Goal: Information Seeking & Learning: Learn about a topic

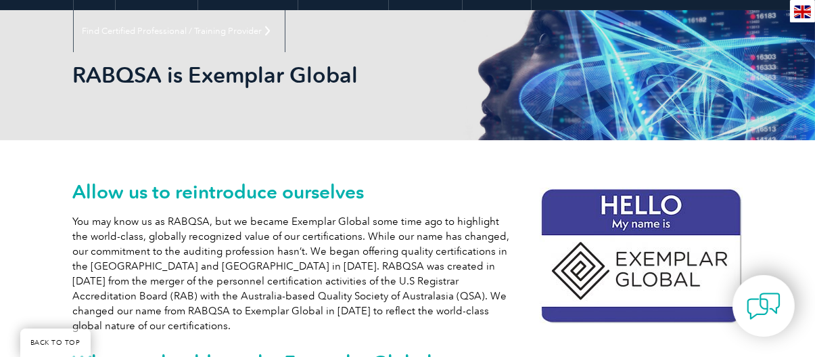
scroll to position [68, 0]
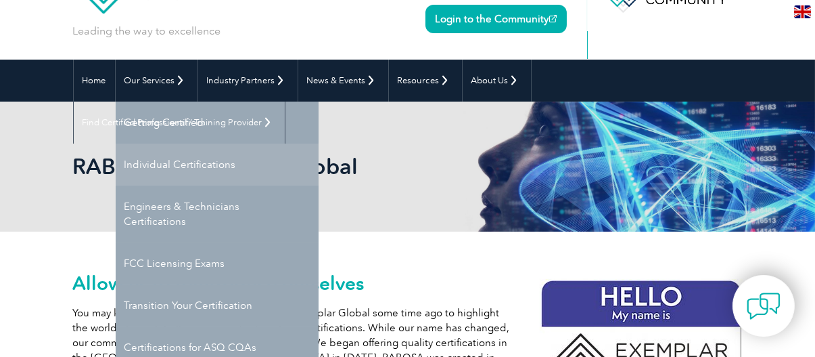
click at [204, 167] on link "Individual Certifications" at bounding box center [217, 164] width 203 height 42
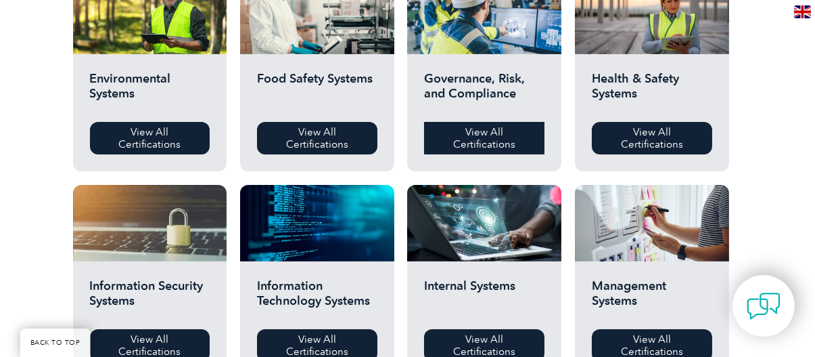
scroll to position [541, 0]
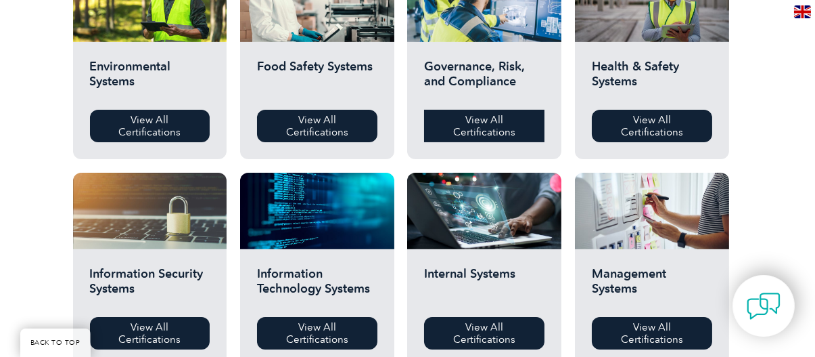
click at [455, 118] on link "View All Certifications" at bounding box center [484, 126] width 120 height 32
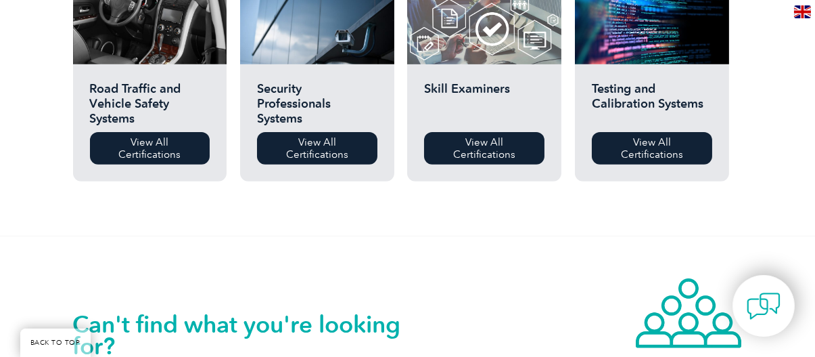
scroll to position [1015, 0]
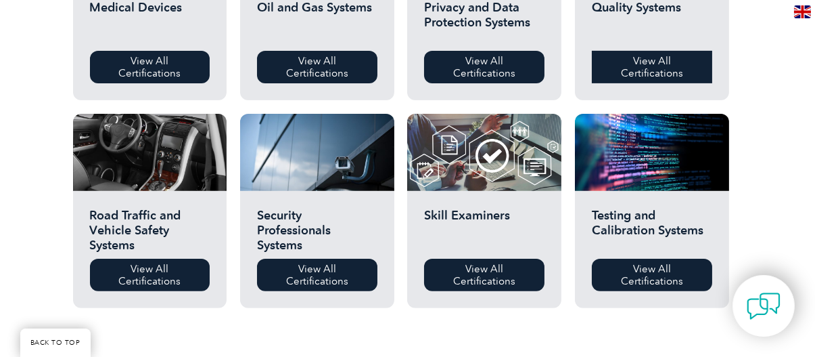
click at [653, 67] on link "View All Certifications" at bounding box center [652, 67] width 120 height 32
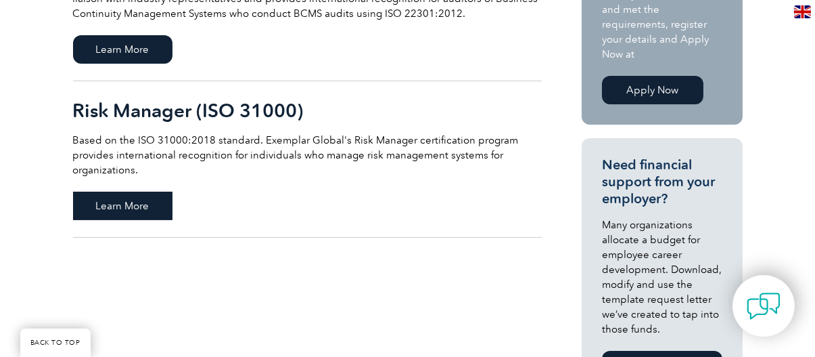
scroll to position [406, 0]
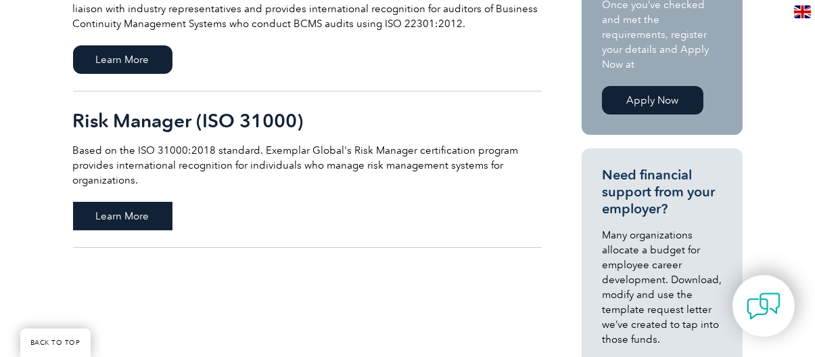
click at [143, 222] on span "Learn More" at bounding box center [122, 216] width 99 height 28
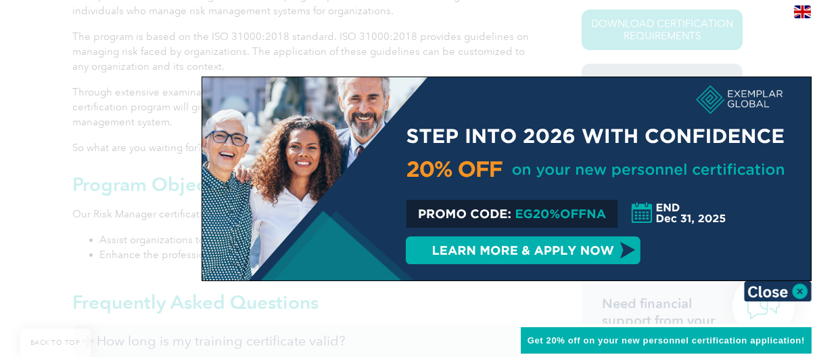
scroll to position [406, 0]
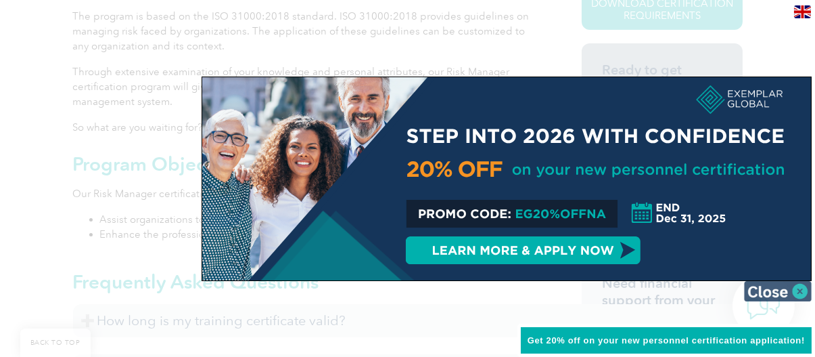
click at [785, 289] on img at bounding box center [778, 291] width 68 height 20
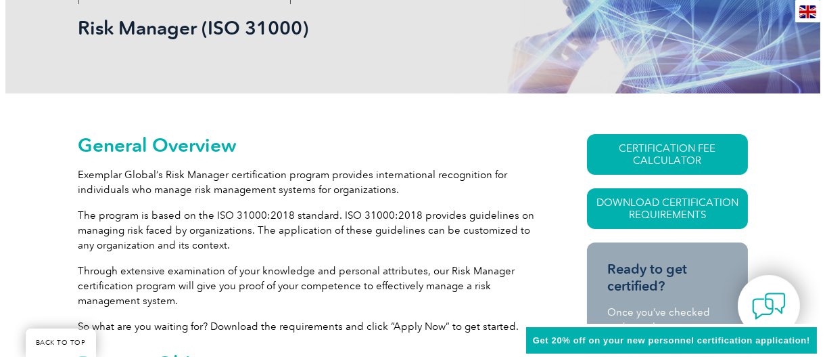
scroll to position [203, 0]
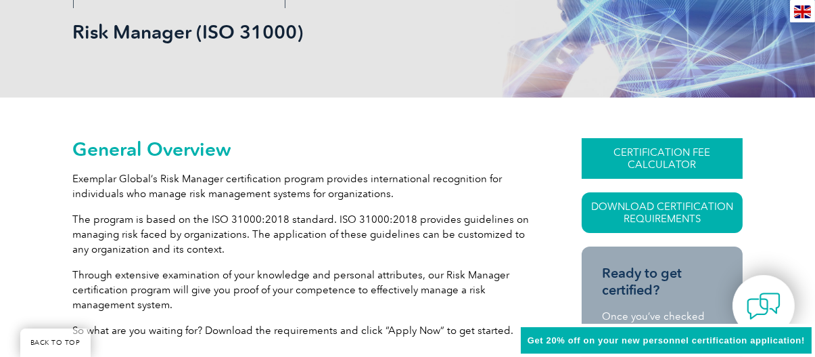
click at [623, 160] on link "CERTIFICATION FEE CALCULATOR" at bounding box center [662, 158] width 161 height 41
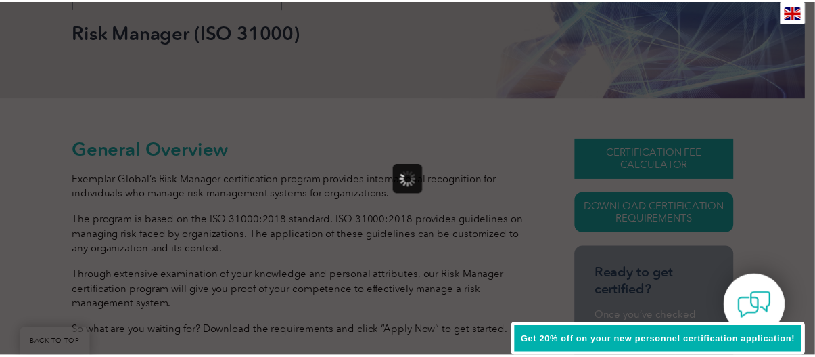
scroll to position [0, 0]
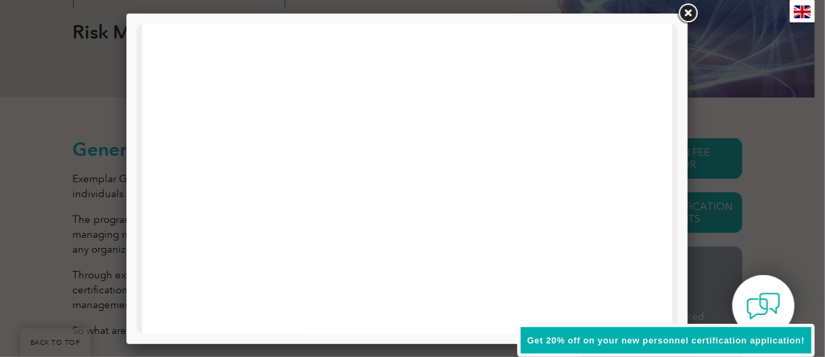
click at [684, 14] on link at bounding box center [688, 13] width 24 height 24
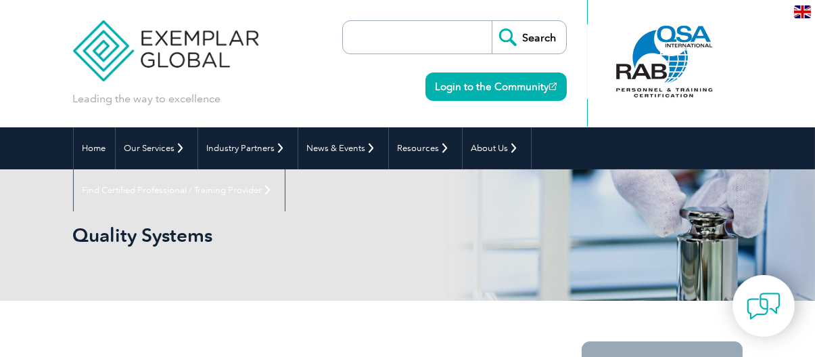
click at [393, 37] on input "search" at bounding box center [421, 37] width 142 height 32
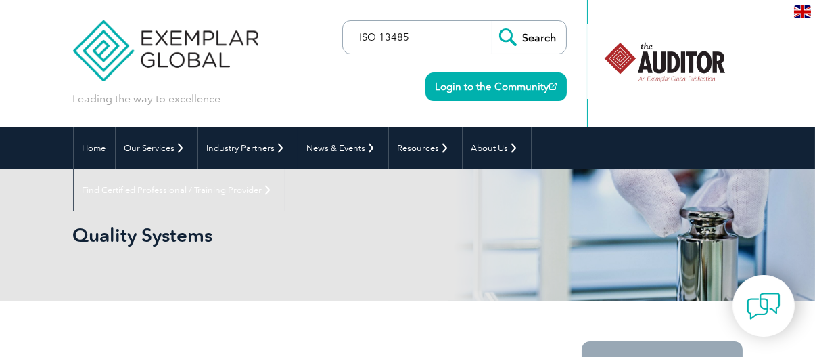
type input "ISO 13485"
click at [492, 21] on input "Search" at bounding box center [529, 37] width 74 height 32
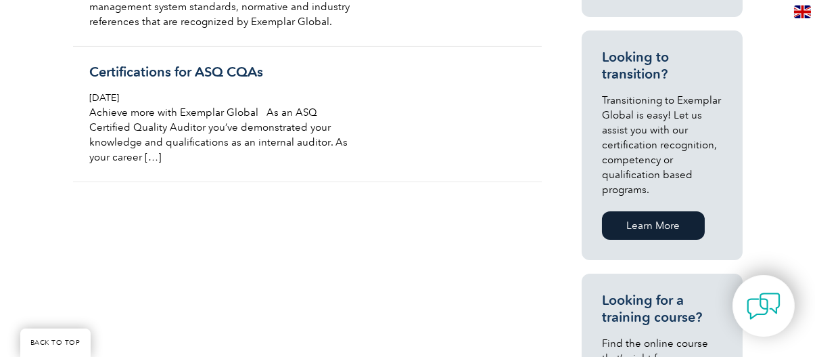
scroll to position [812, 0]
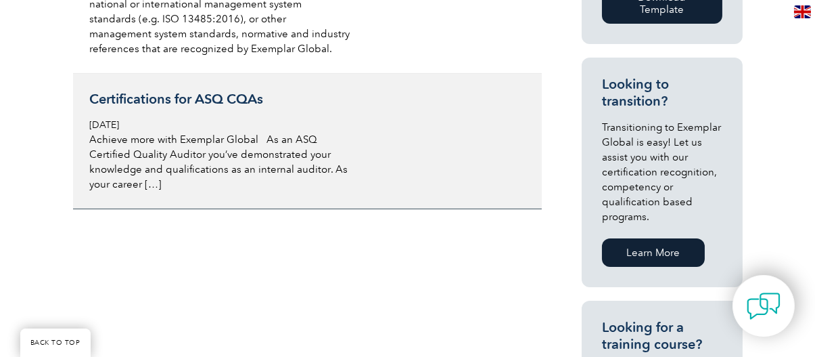
click at [292, 152] on p "Achieve more with Exemplar Global As an ASQ Certified Quality Auditor you’ve de…" at bounding box center [220, 162] width 261 height 60
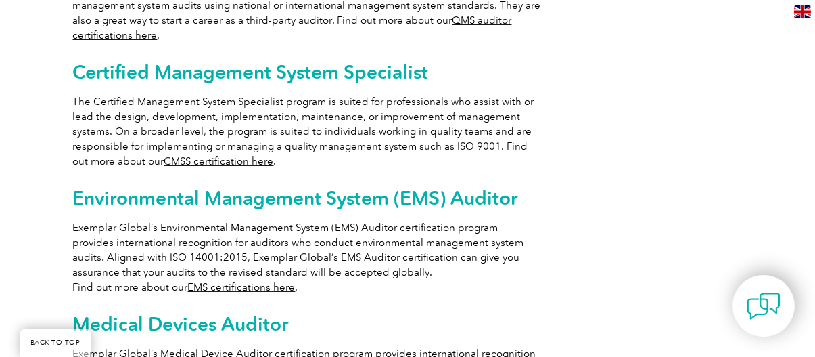
scroll to position [812, 0]
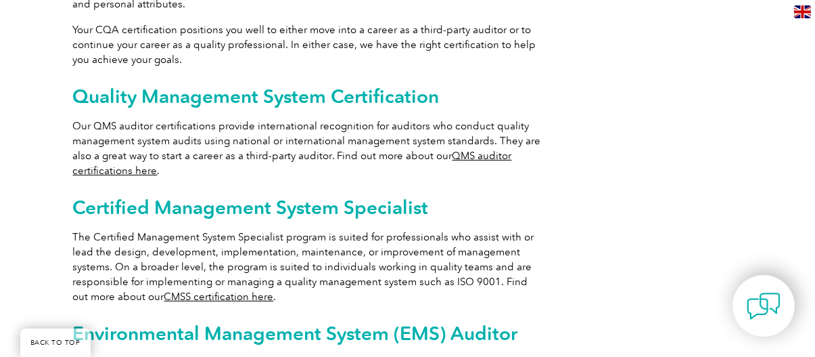
click at [139, 168] on link "QMS auditor certifications here" at bounding box center [292, 163] width 439 height 27
click at [198, 294] on link "CMSS certification here" at bounding box center [219, 296] width 110 height 12
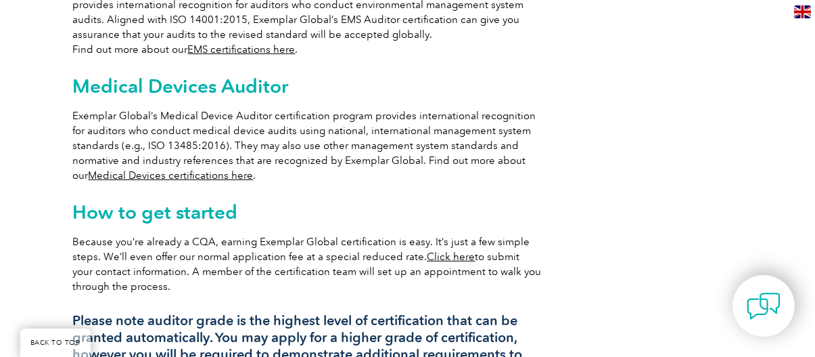
scroll to position [1218, 0]
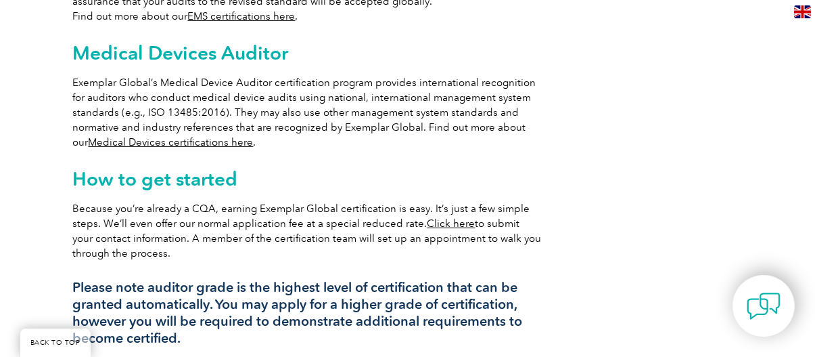
click at [172, 141] on link "Medical Devices certifications here" at bounding box center [171, 142] width 165 height 12
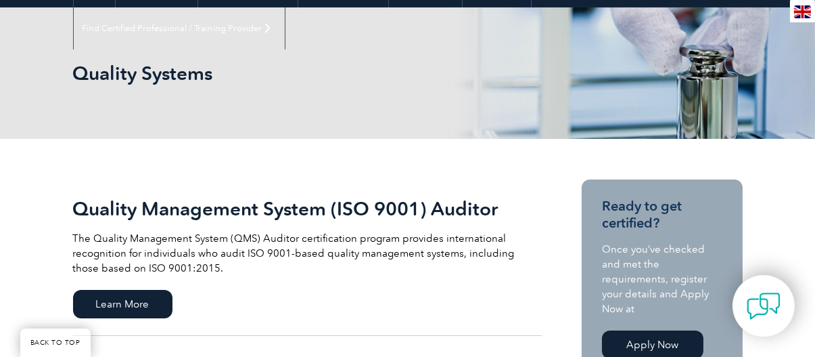
scroll to position [203, 0]
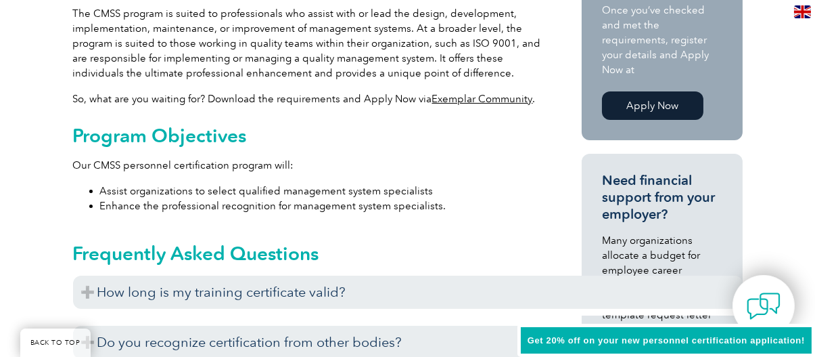
scroll to position [541, 0]
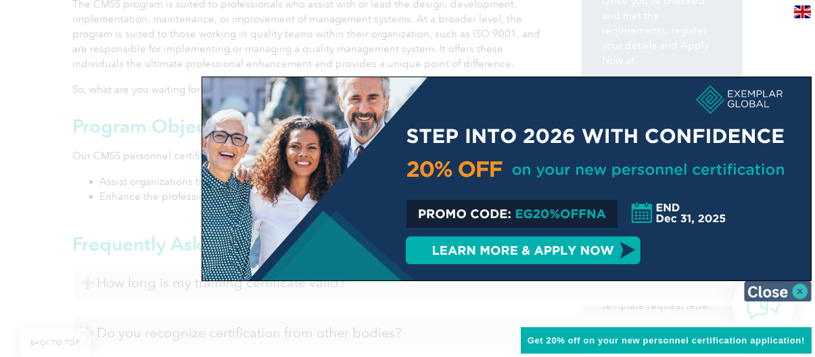
click at [795, 298] on img at bounding box center [778, 291] width 68 height 20
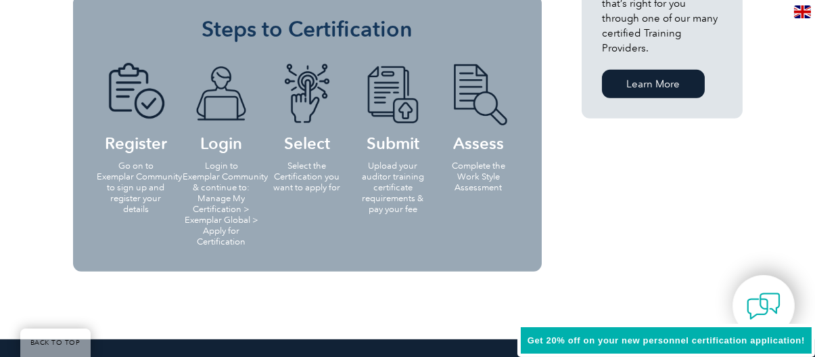
scroll to position [1556, 0]
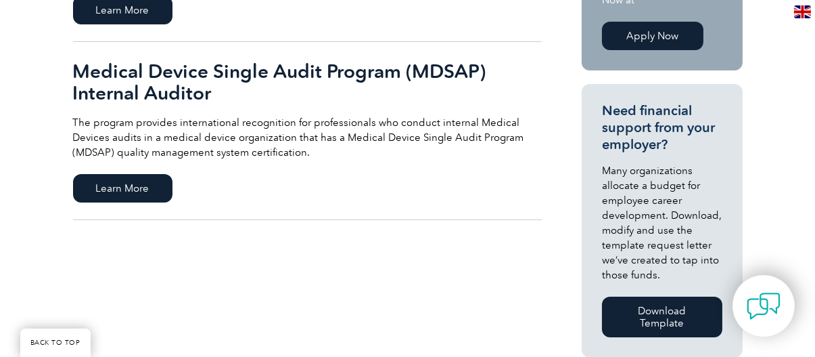
scroll to position [406, 0]
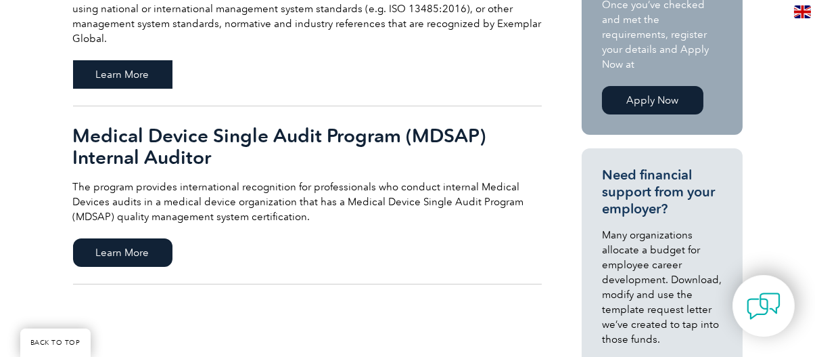
click at [139, 72] on span "Learn More" at bounding box center [122, 74] width 99 height 28
click at [133, 250] on span "Learn More" at bounding box center [122, 252] width 99 height 28
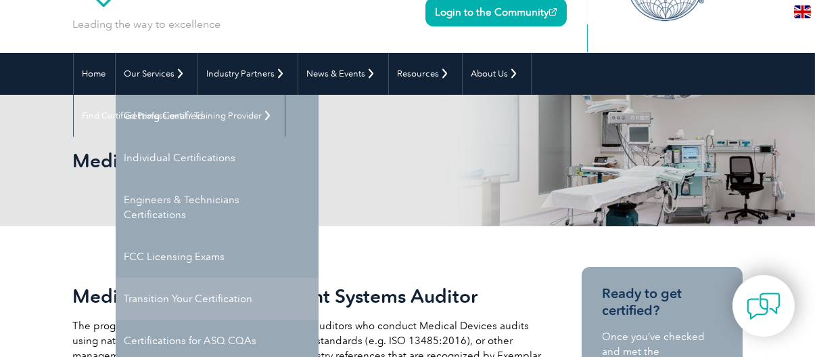
scroll to position [0, 0]
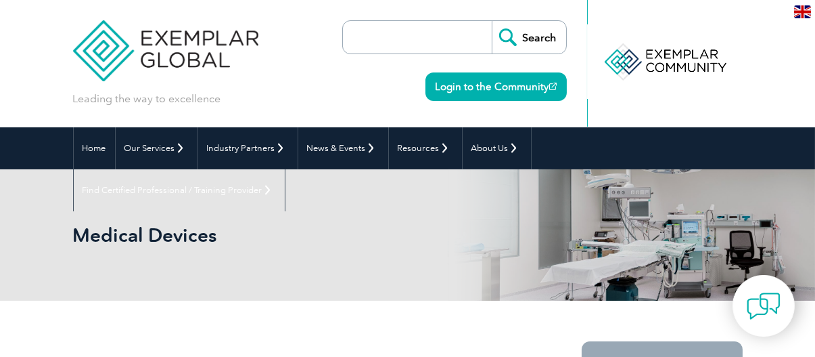
click at [371, 41] on input "search" at bounding box center [421, 37] width 142 height 32
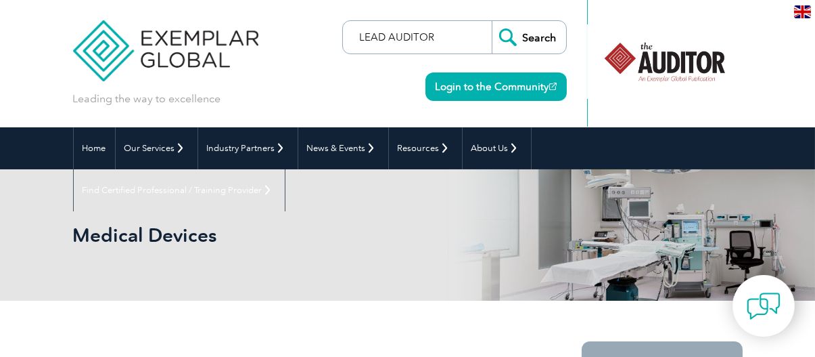
type input "LEAD AUDITOR"
click at [519, 39] on input "Search" at bounding box center [529, 37] width 74 height 32
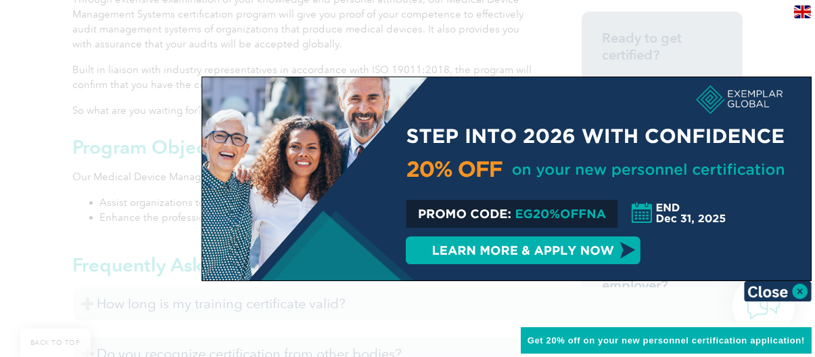
scroll to position [474, 0]
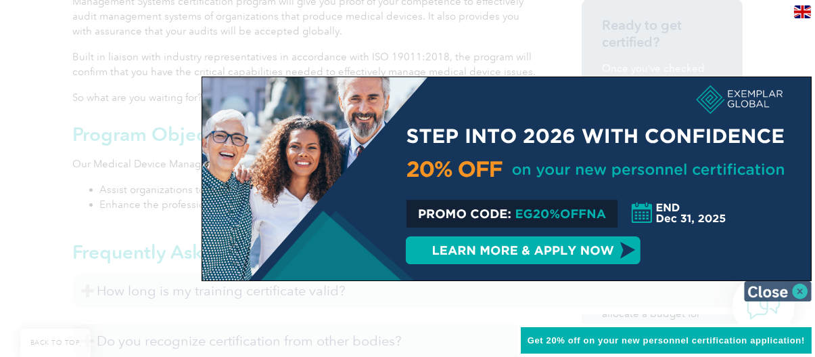
click at [777, 294] on img at bounding box center [778, 291] width 68 height 20
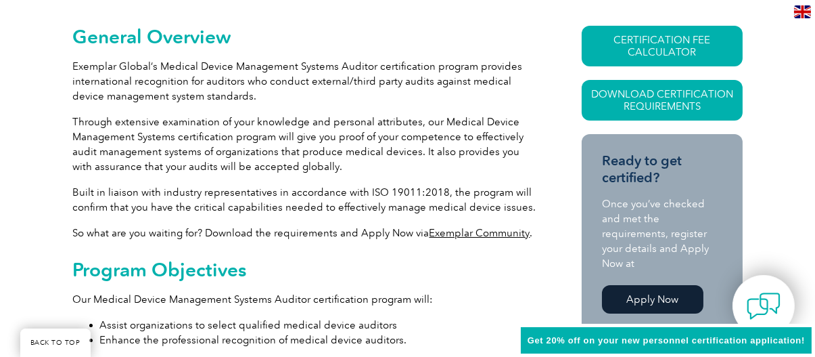
scroll to position [406, 0]
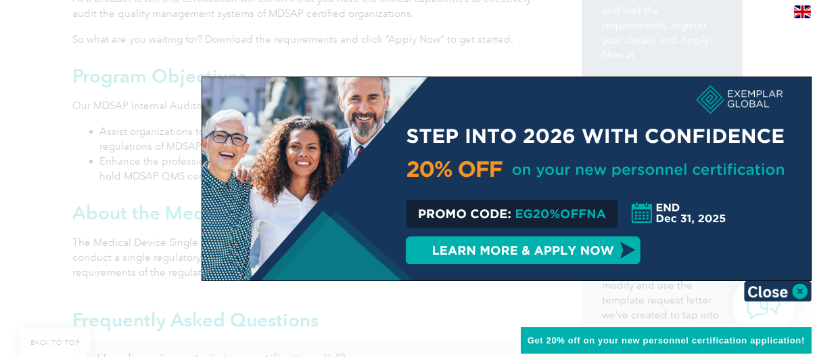
scroll to position [609, 0]
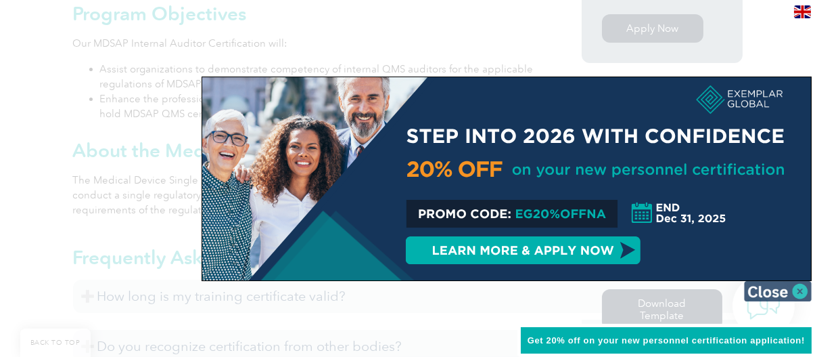
click at [779, 292] on img at bounding box center [778, 291] width 68 height 20
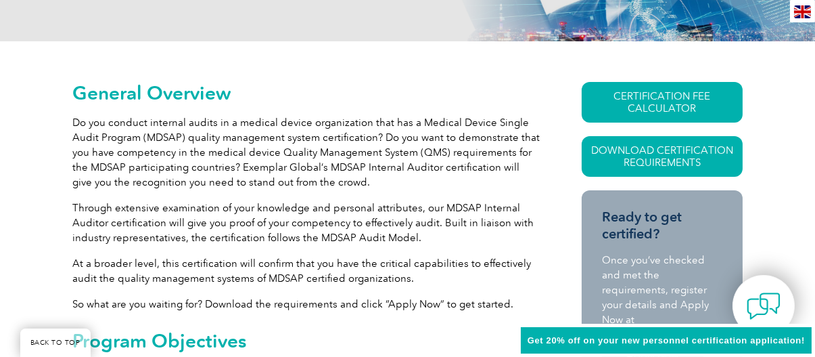
scroll to position [271, 0]
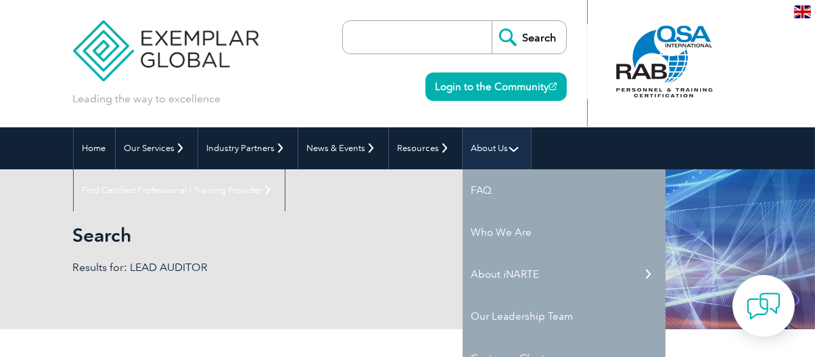
scroll to position [68, 0]
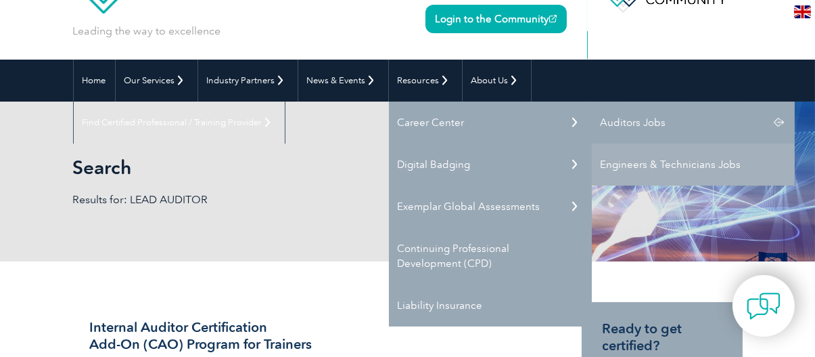
click at [620, 115] on link "Auditors Jobs" at bounding box center [693, 122] width 203 height 42
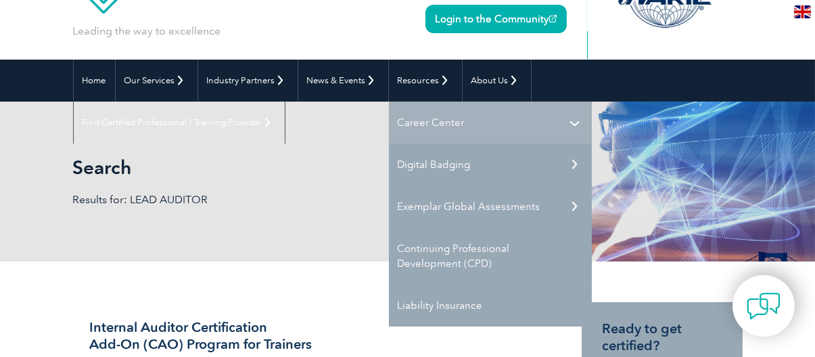
click at [434, 127] on link "Career Center" at bounding box center [490, 122] width 203 height 42
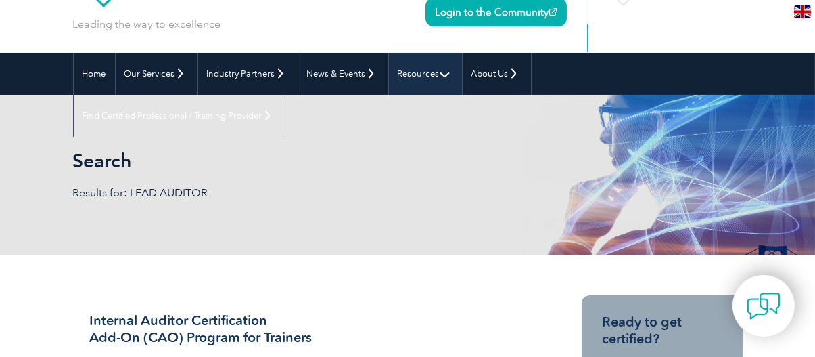
scroll to position [68, 0]
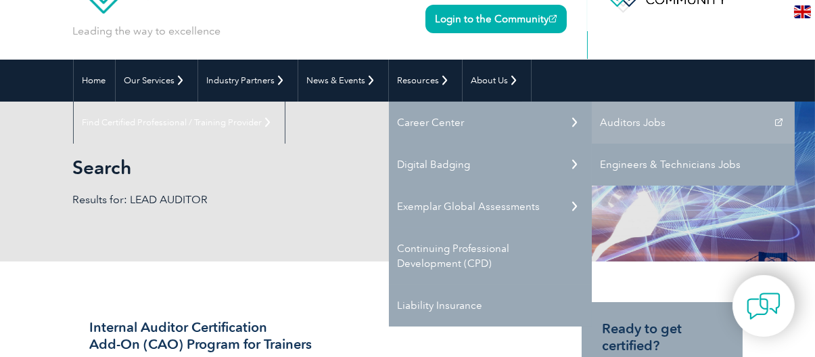
click at [630, 179] on link "Engineers & Technicians Jobs" at bounding box center [693, 164] width 203 height 42
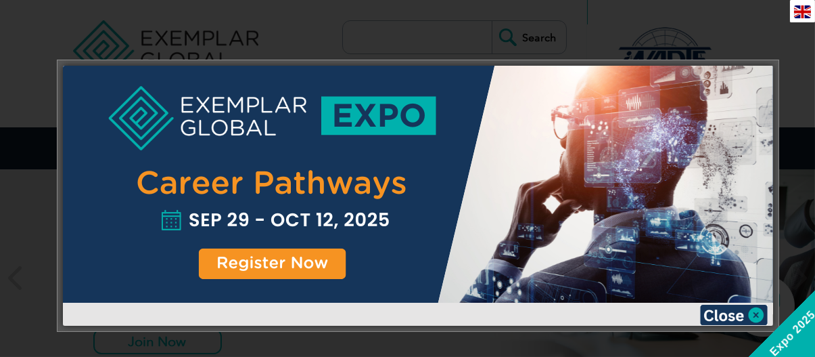
click at [443, 197] on div at bounding box center [418, 184] width 710 height 237
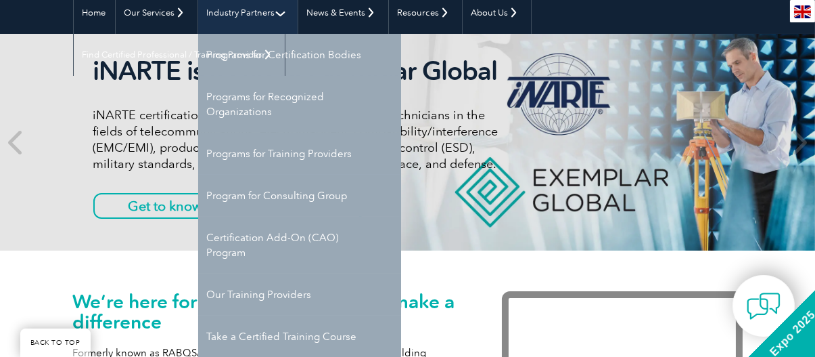
scroll to position [203, 0]
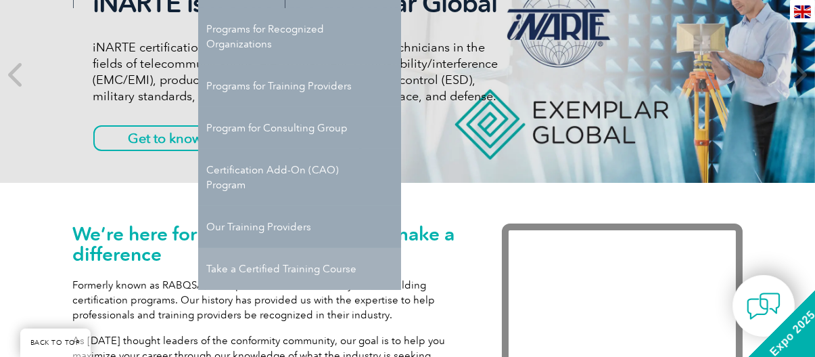
click at [251, 248] on link "Take a Certified Training Course" at bounding box center [299, 269] width 203 height 42
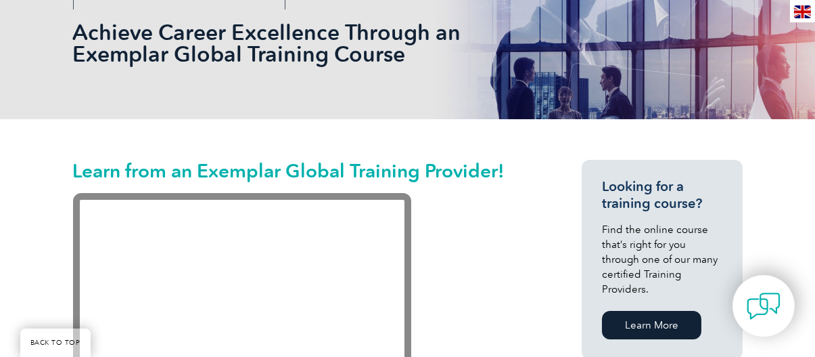
scroll to position [269, 0]
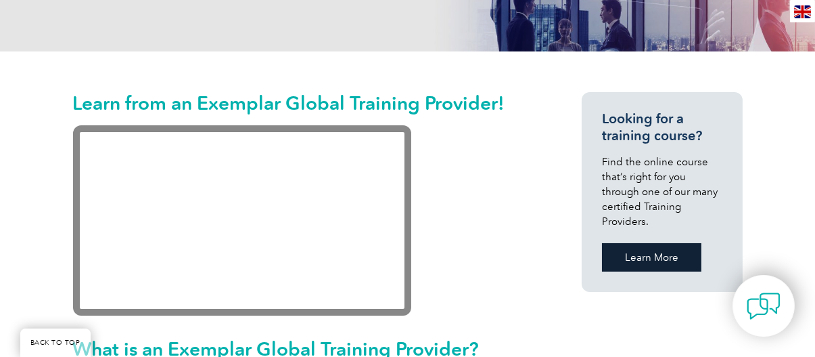
click at [658, 246] on link "Learn More" at bounding box center [651, 257] width 99 height 28
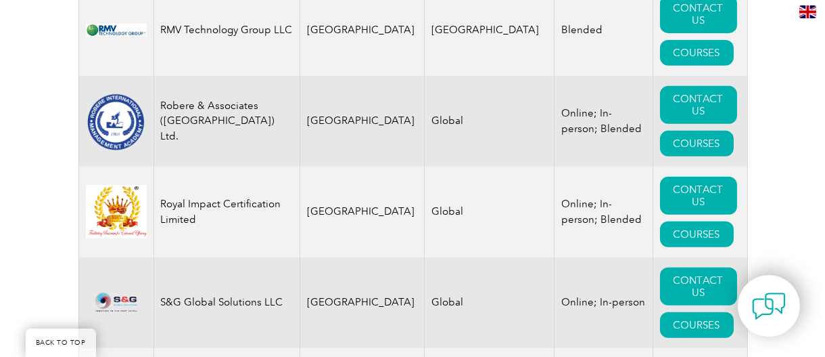
scroll to position [21725, 0]
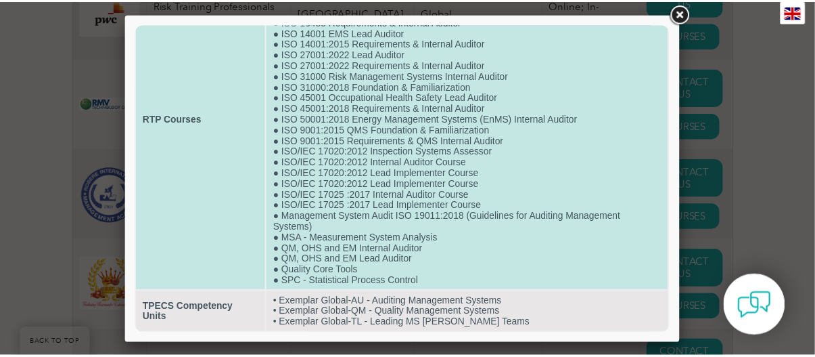
scroll to position [57, 0]
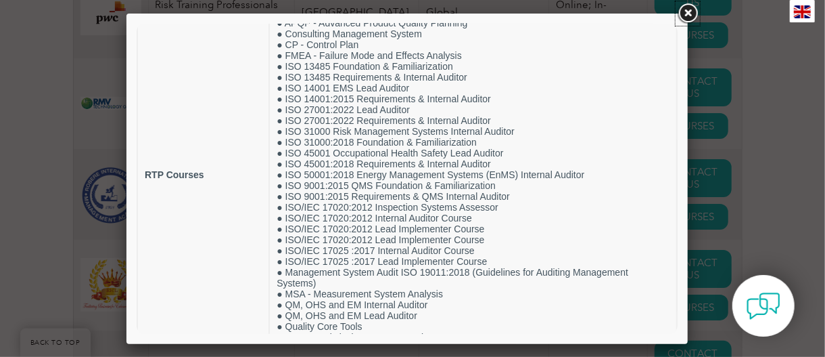
click at [685, 13] on link at bounding box center [688, 13] width 24 height 24
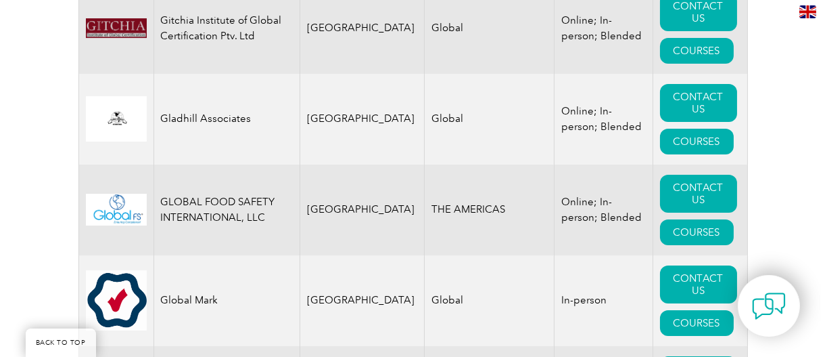
scroll to position [9343, 0]
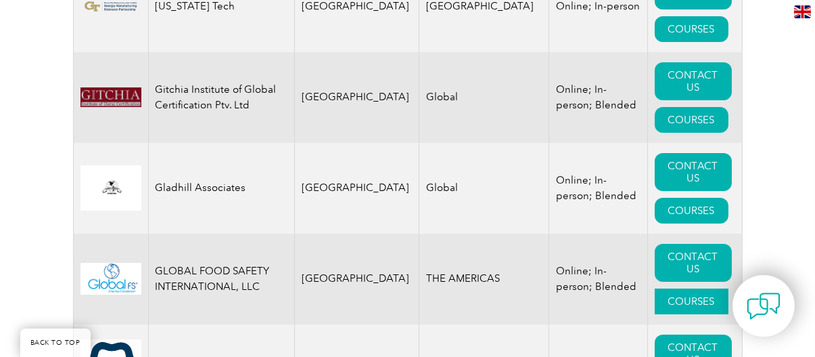
click at [694, 306] on link "COURSES" at bounding box center [692, 301] width 74 height 26
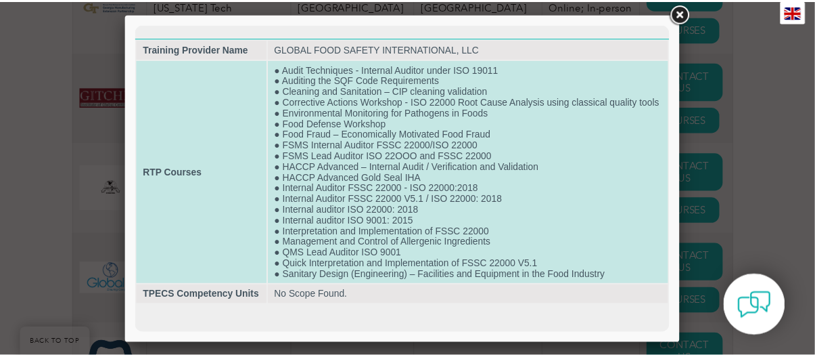
scroll to position [1, 0]
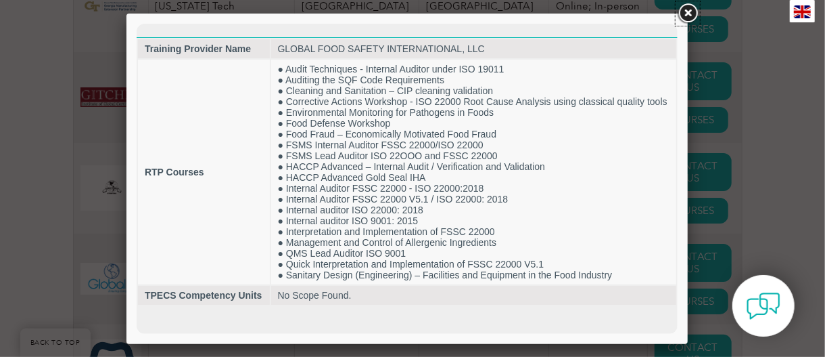
drag, startPoint x: 689, startPoint y: 12, endPoint x: 679, endPoint y: 22, distance: 13.9
click at [689, 12] on link at bounding box center [688, 13] width 24 height 24
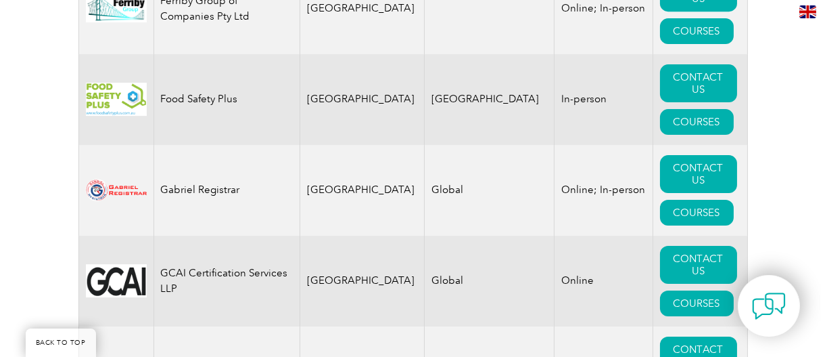
scroll to position [9072, 0]
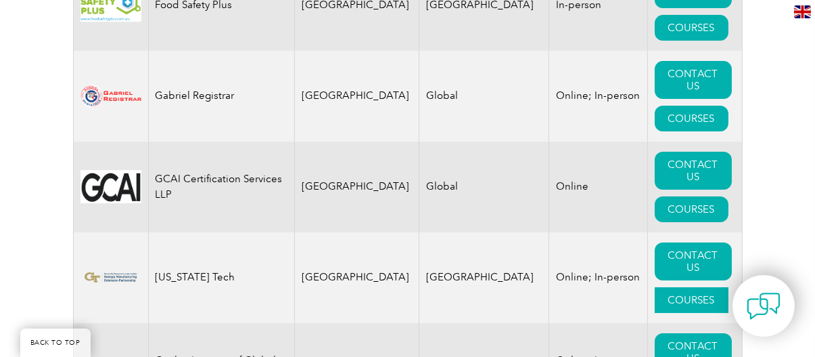
click at [664, 305] on link "COURSES" at bounding box center [692, 300] width 74 height 26
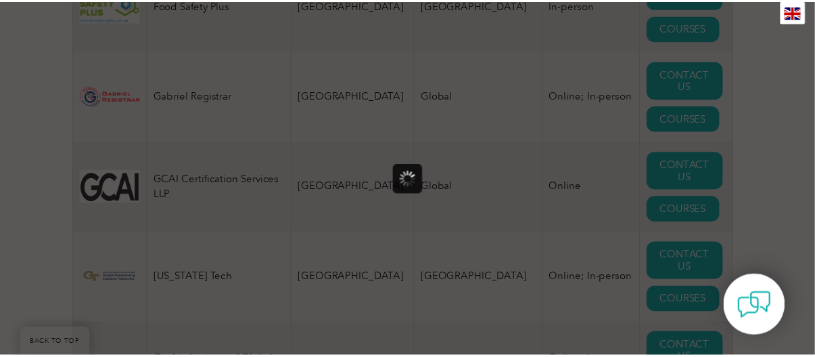
scroll to position [0, 0]
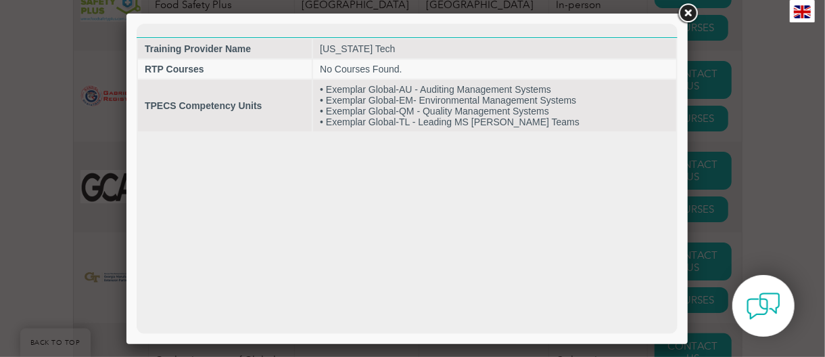
click at [685, 14] on link at bounding box center [688, 13] width 24 height 24
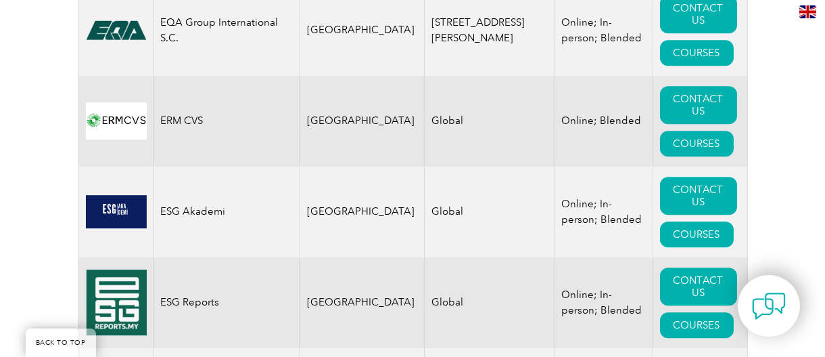
scroll to position [8193, 0]
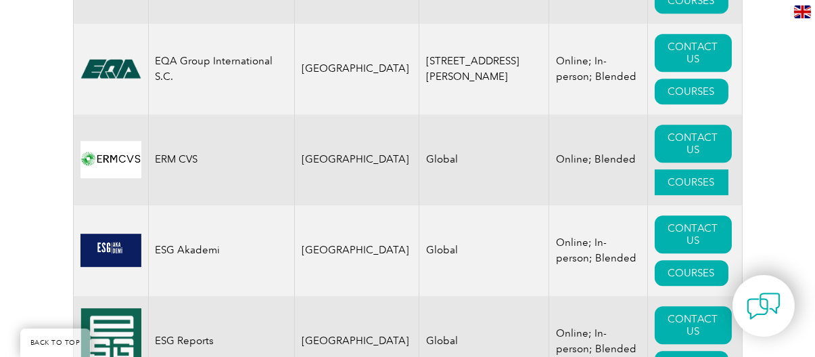
click at [663, 188] on link "COURSES" at bounding box center [692, 182] width 74 height 26
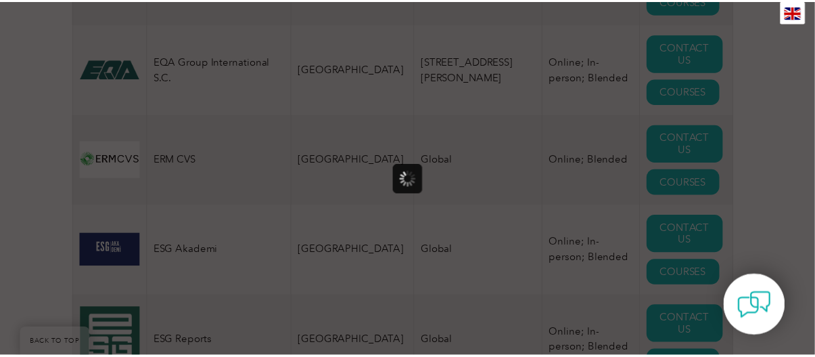
scroll to position [0, 0]
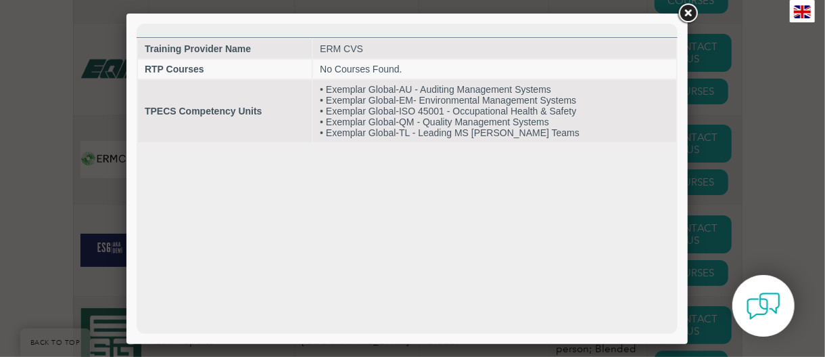
click at [687, 16] on link at bounding box center [688, 13] width 24 height 24
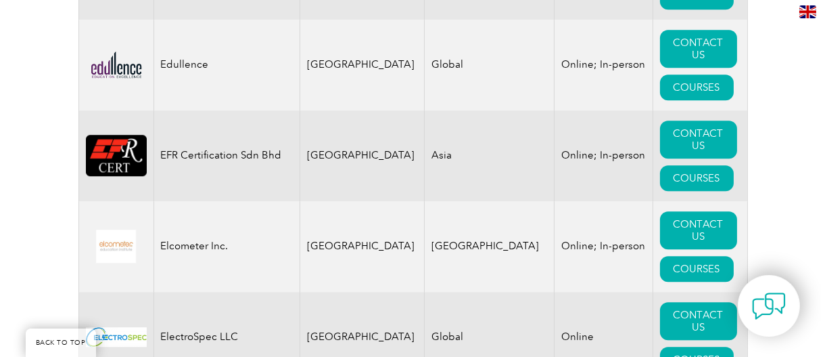
scroll to position [7448, 0]
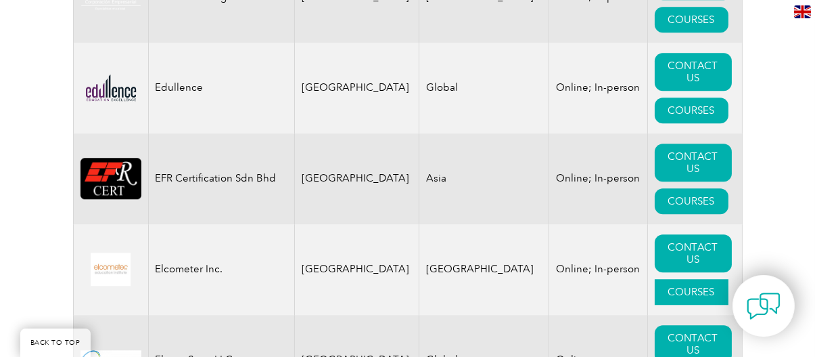
click at [687, 288] on link "COURSES" at bounding box center [692, 292] width 74 height 26
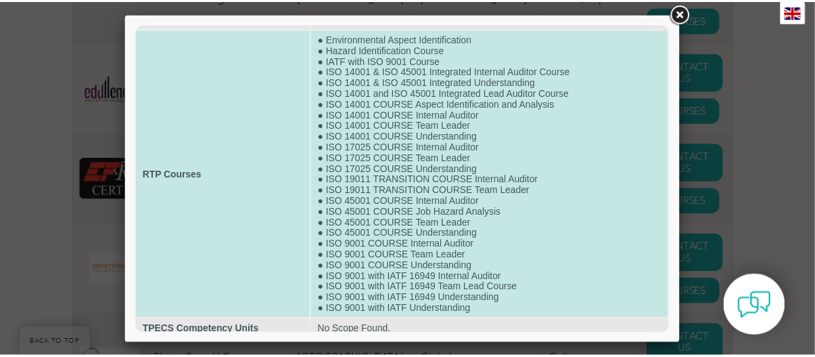
scroll to position [46, 0]
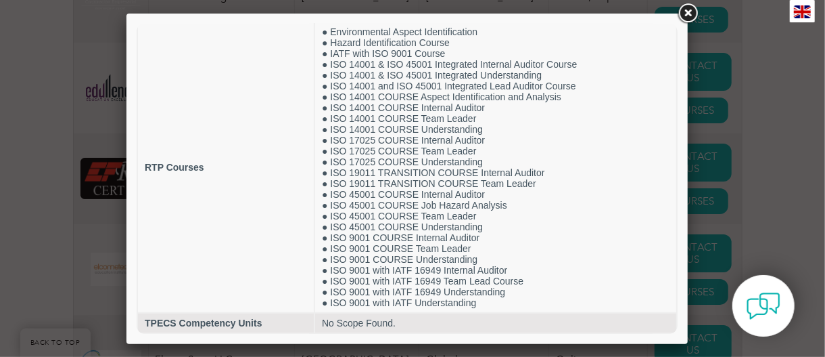
click at [689, 6] on link at bounding box center [688, 13] width 24 height 24
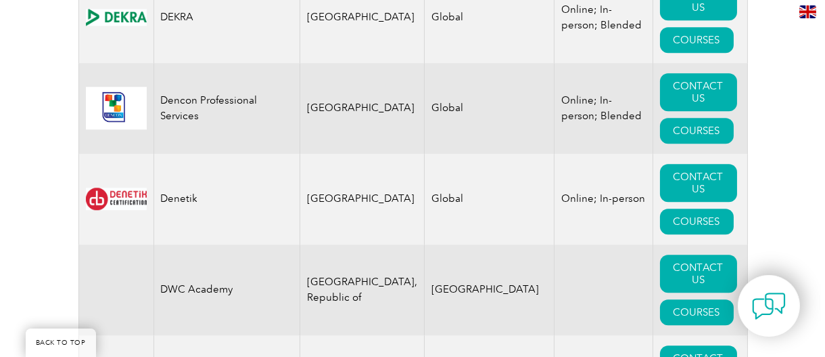
scroll to position [6772, 0]
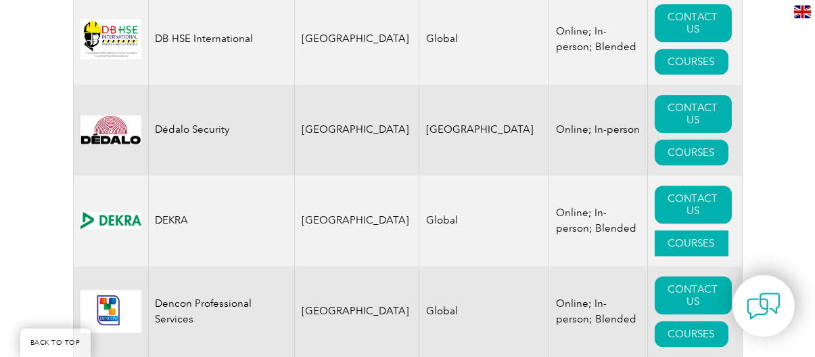
click at [661, 240] on link "COURSES" at bounding box center [692, 243] width 74 height 26
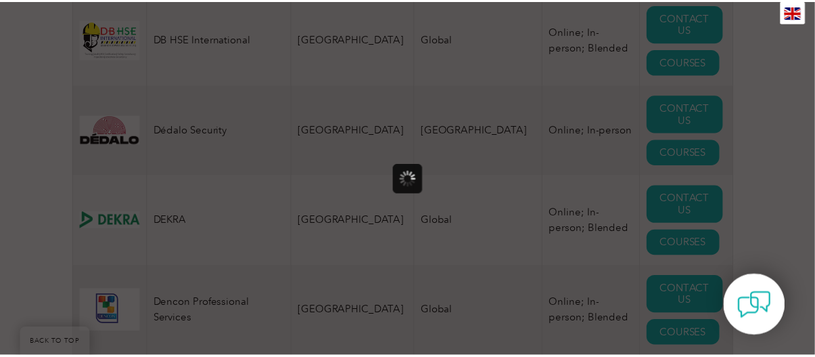
scroll to position [0, 0]
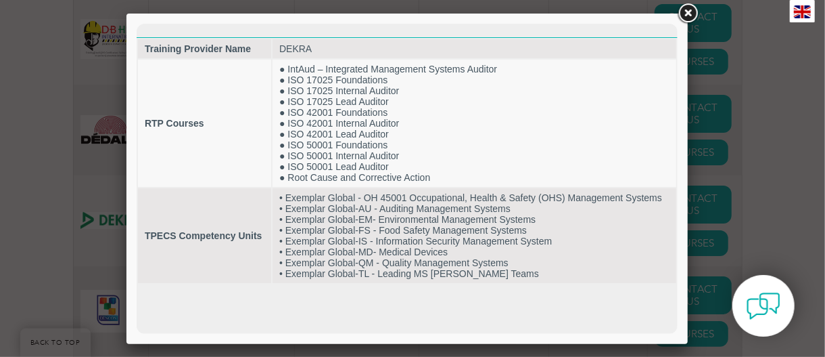
click at [688, 17] on link at bounding box center [688, 13] width 24 height 24
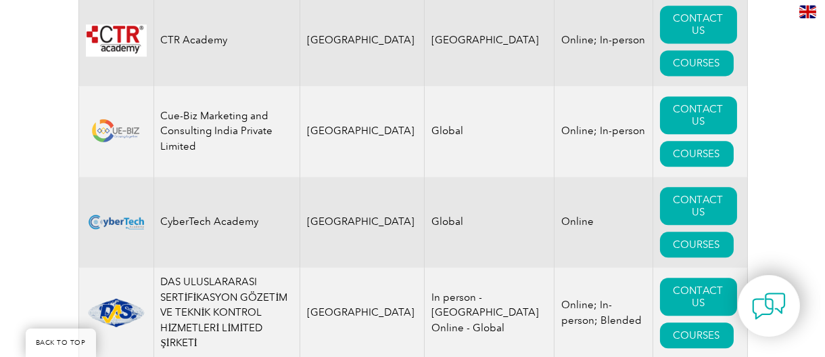
scroll to position [6298, 0]
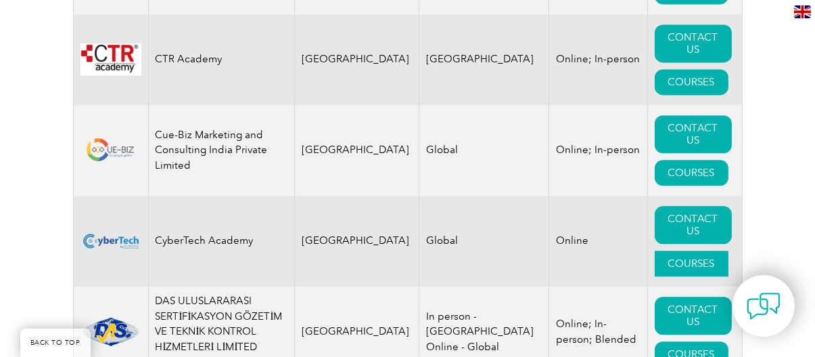
click at [673, 267] on link "COURSES" at bounding box center [692, 263] width 74 height 26
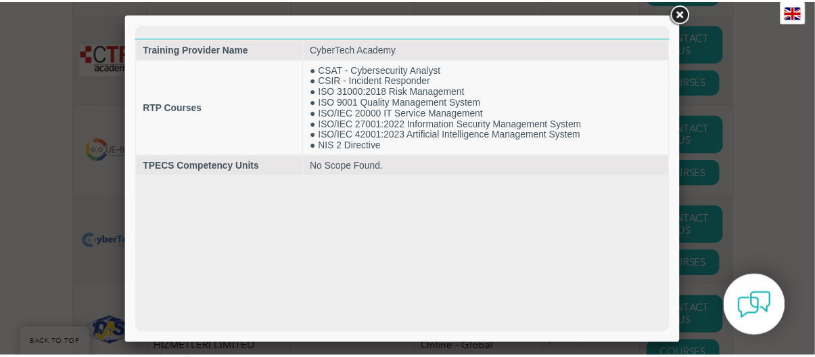
scroll to position [0, 0]
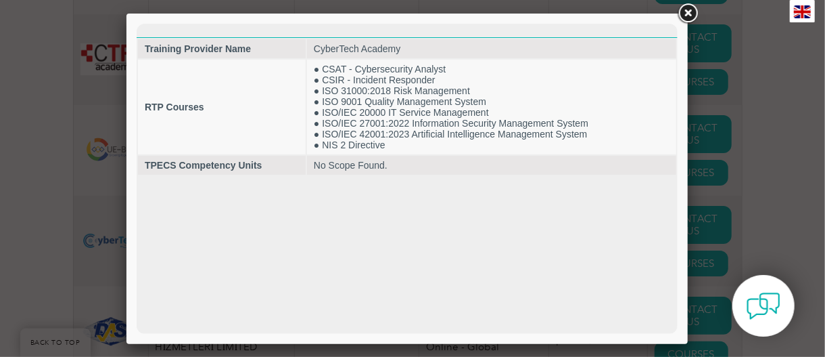
click at [681, 19] on link at bounding box center [688, 13] width 24 height 24
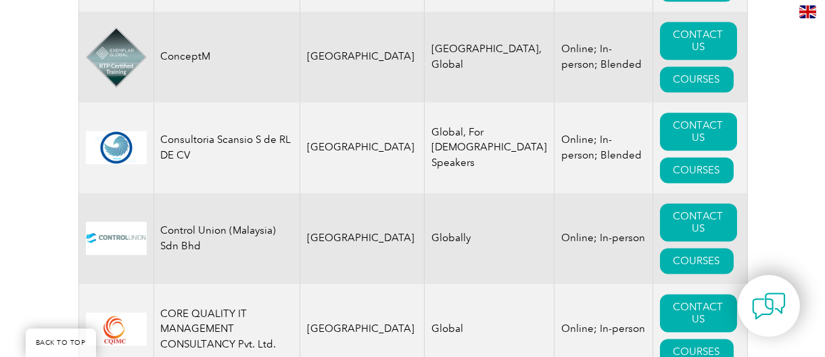
scroll to position [5621, 0]
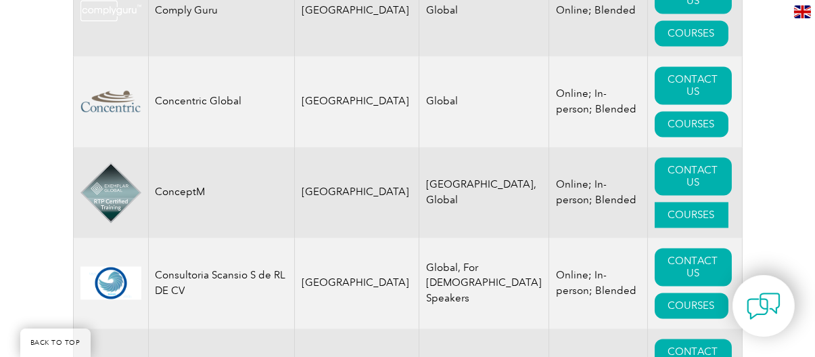
click at [685, 221] on link "COURSES" at bounding box center [692, 215] width 74 height 26
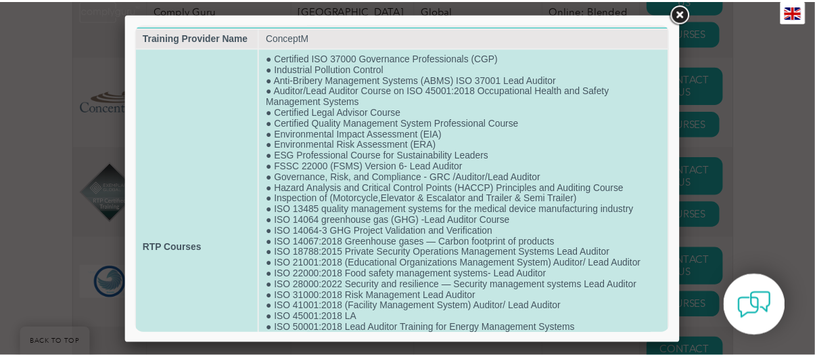
scroll to position [0, 0]
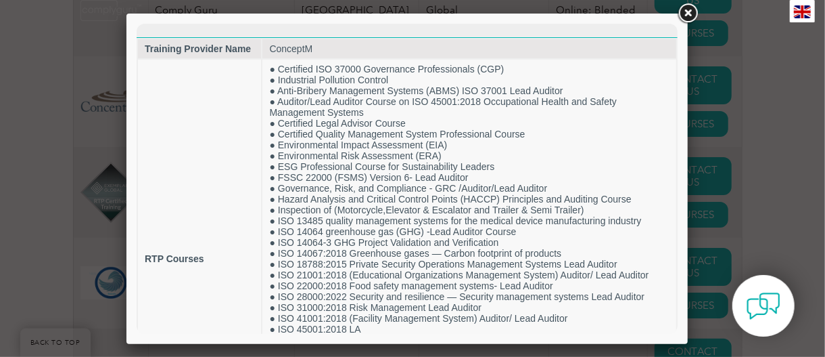
click at [694, 10] on link at bounding box center [688, 13] width 24 height 24
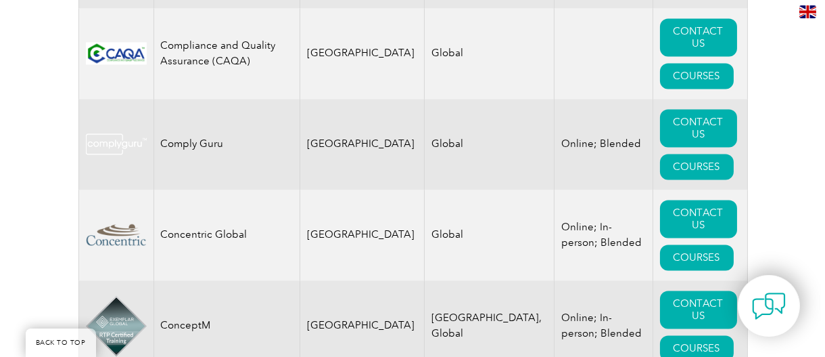
scroll to position [5486, 0]
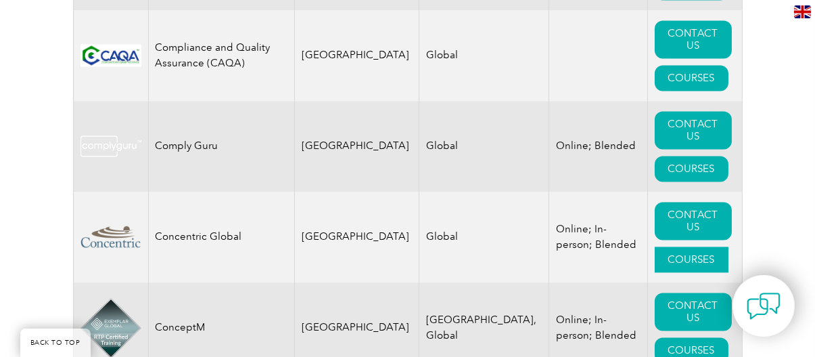
click at [658, 261] on link "COURSES" at bounding box center [692, 259] width 74 height 26
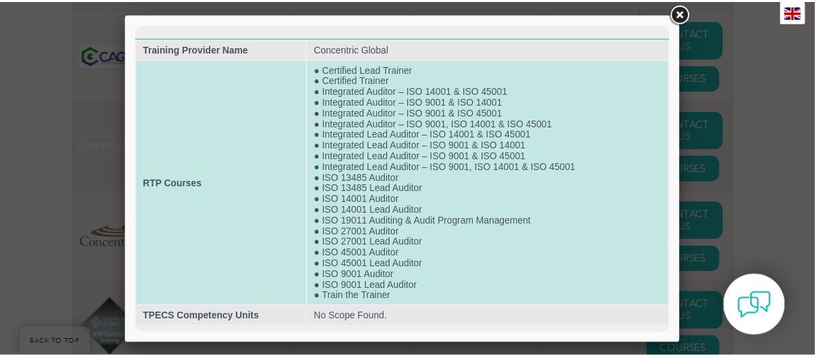
scroll to position [0, 0]
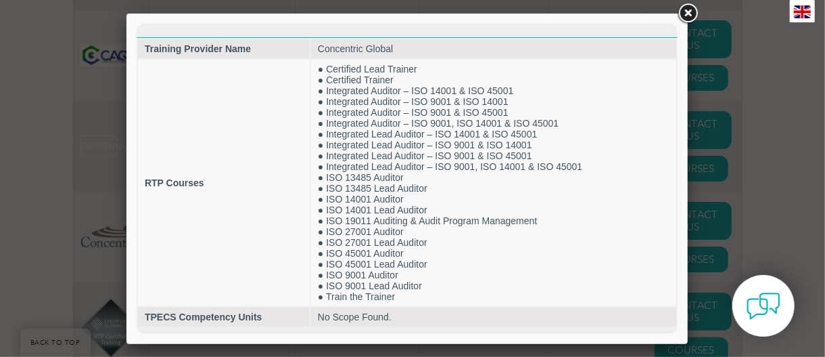
click at [683, 5] on link at bounding box center [688, 13] width 24 height 24
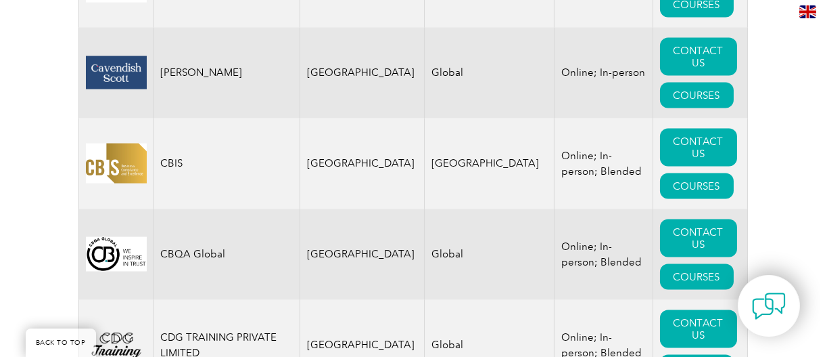
scroll to position [4404, 0]
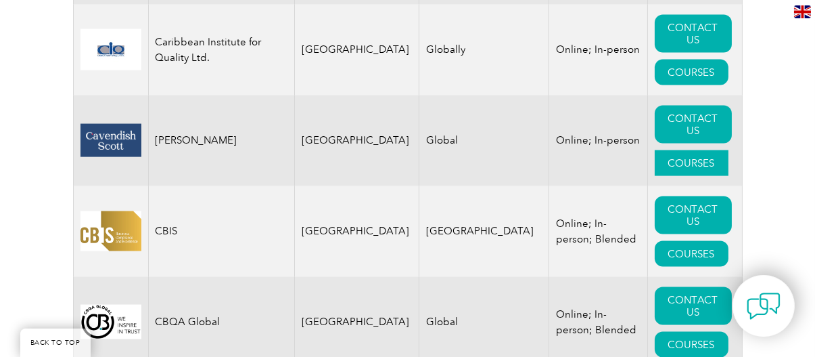
click at [674, 175] on link "COURSES" at bounding box center [692, 163] width 74 height 26
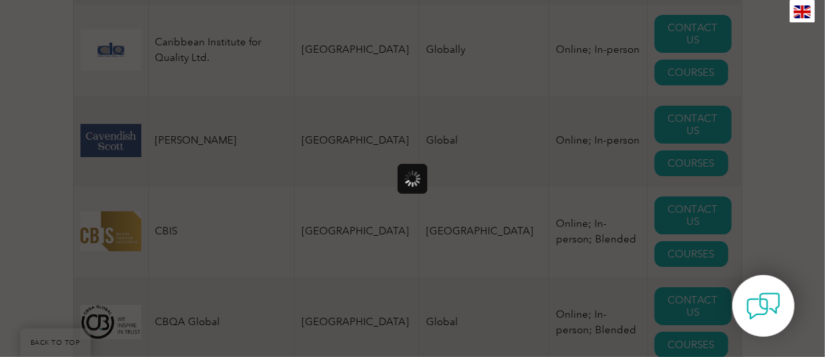
scroll to position [0, 0]
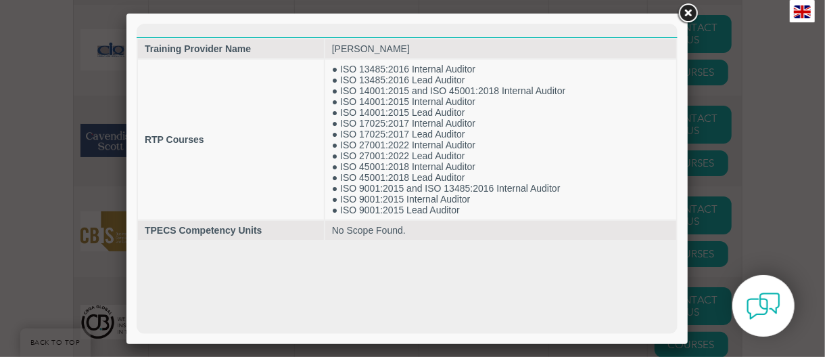
click at [689, 18] on link at bounding box center [688, 13] width 24 height 24
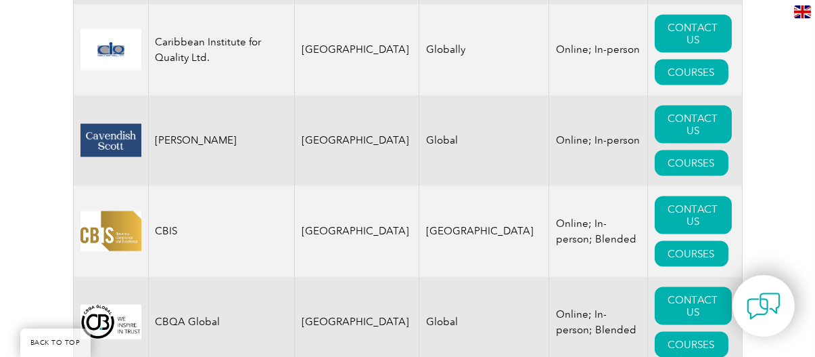
drag, startPoint x: 227, startPoint y: 151, endPoint x: 154, endPoint y: 151, distance: 73.1
click at [154, 151] on td "Cavendish Scott" at bounding box center [221, 140] width 146 height 91
click at [710, 173] on link "COURSES" at bounding box center [692, 163] width 74 height 26
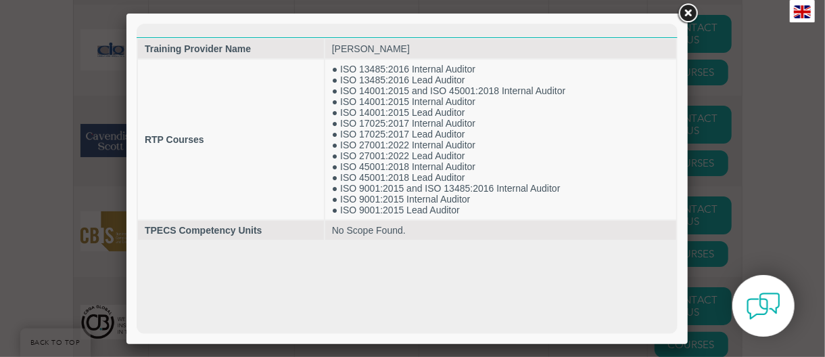
click at [685, 11] on link at bounding box center [688, 13] width 24 height 24
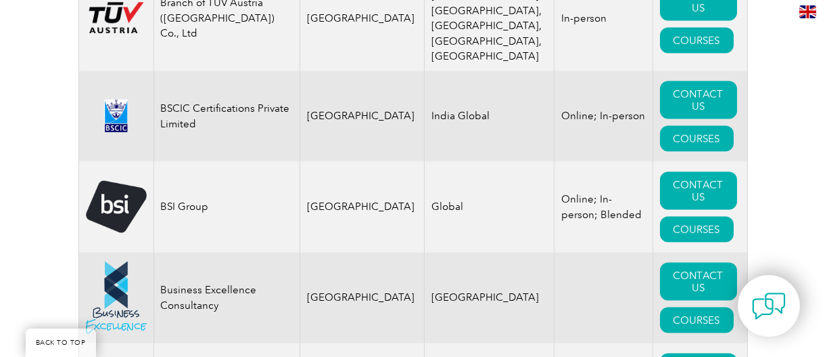
scroll to position [4065, 0]
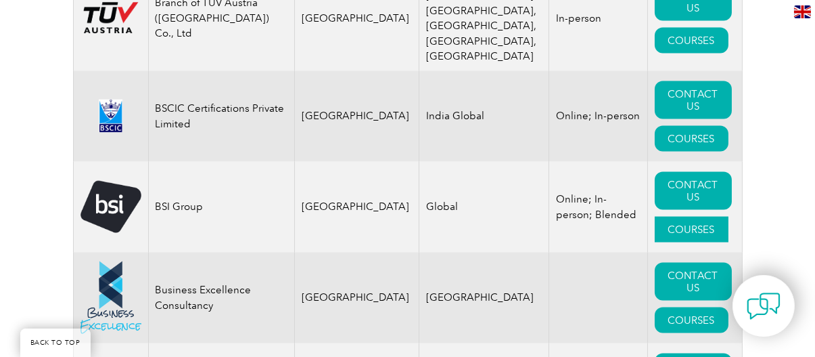
click at [671, 242] on link "COURSES" at bounding box center [692, 230] width 74 height 26
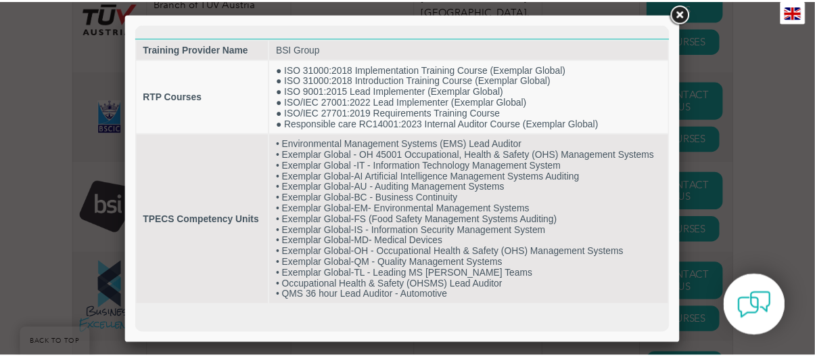
scroll to position [0, 0]
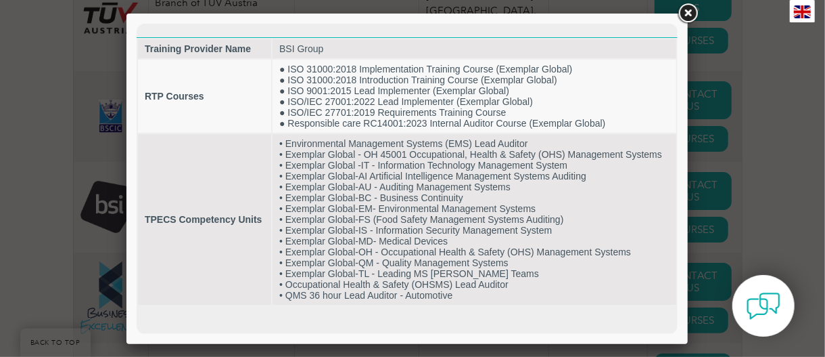
click at [685, 9] on link at bounding box center [688, 13] width 24 height 24
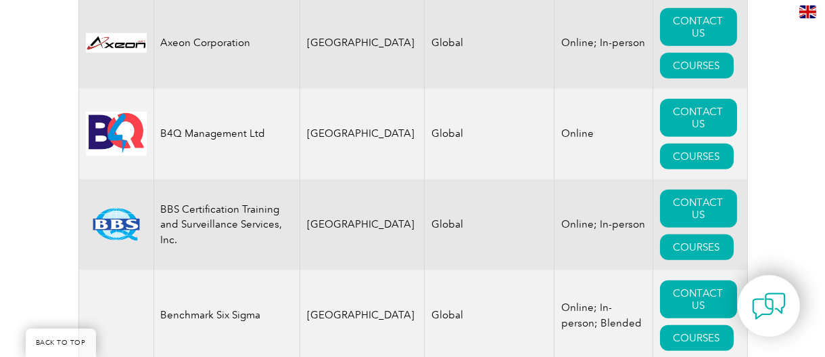
scroll to position [2847, 0]
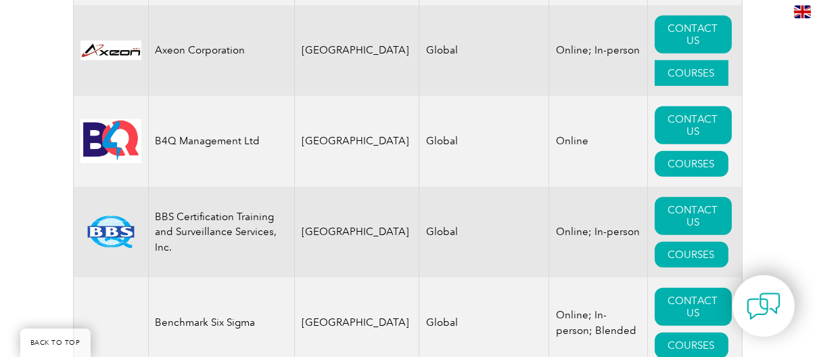
click at [685, 86] on link "COURSES" at bounding box center [692, 73] width 74 height 26
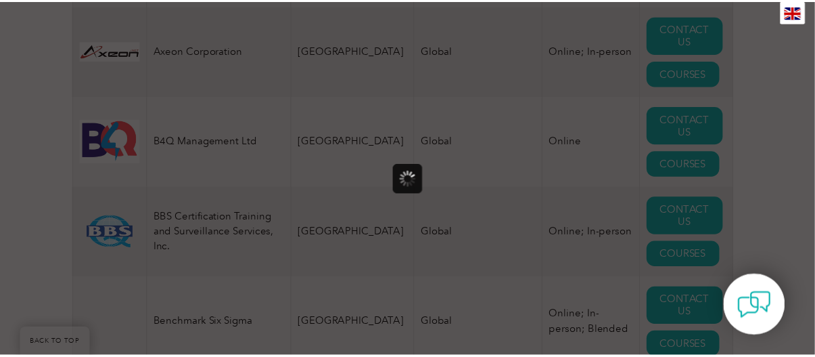
scroll to position [0, 0]
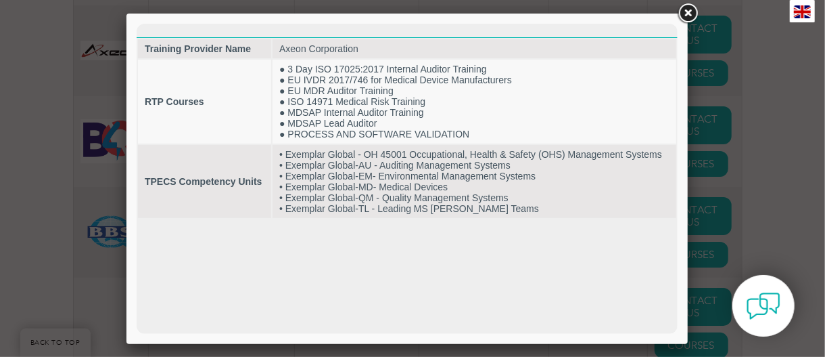
click at [682, 10] on link at bounding box center [688, 13] width 24 height 24
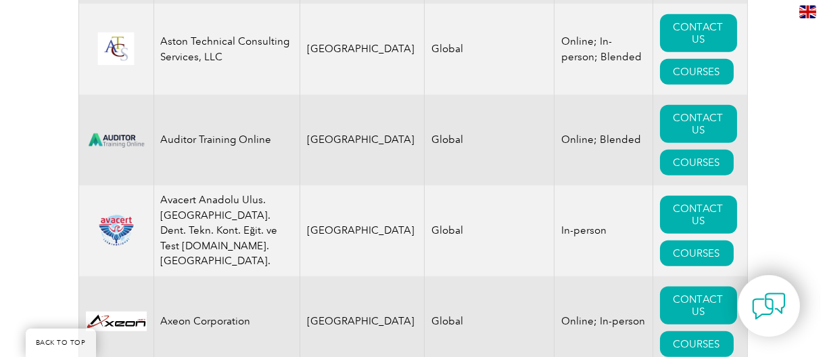
scroll to position [2509, 0]
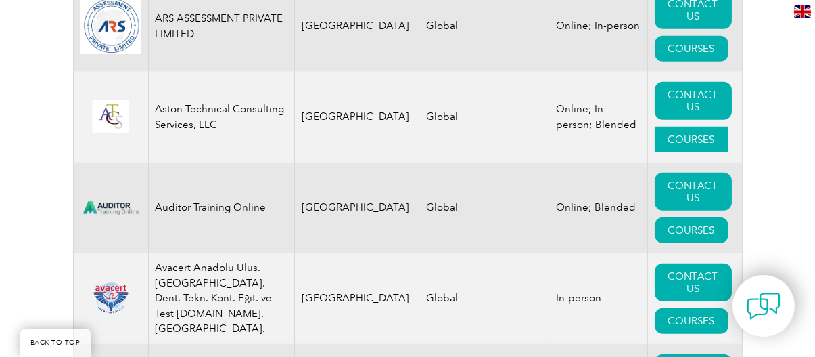
click at [670, 152] on link "COURSES" at bounding box center [692, 140] width 74 height 26
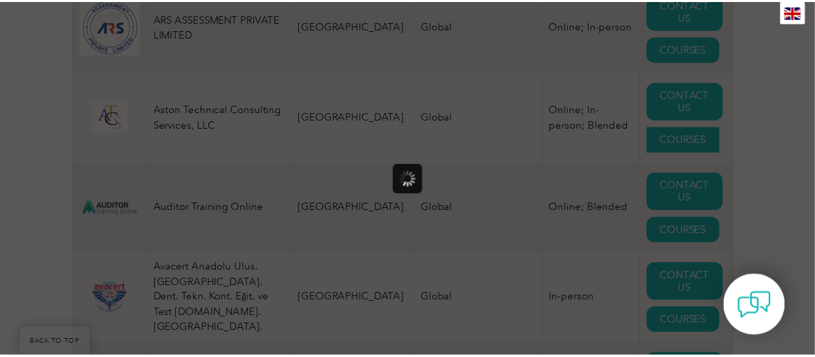
scroll to position [0, 0]
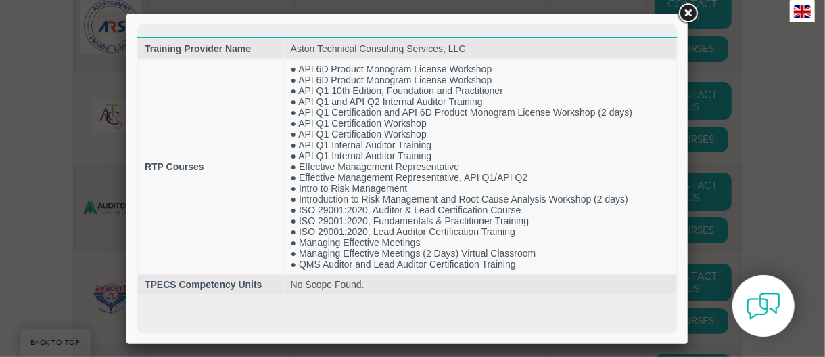
click at [688, 9] on link at bounding box center [688, 13] width 24 height 24
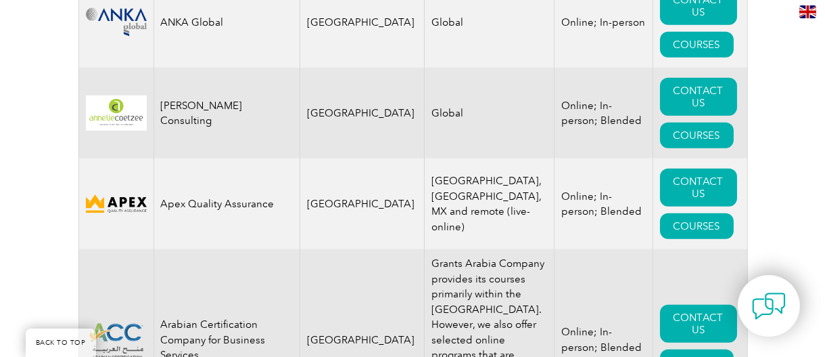
scroll to position [1968, 0]
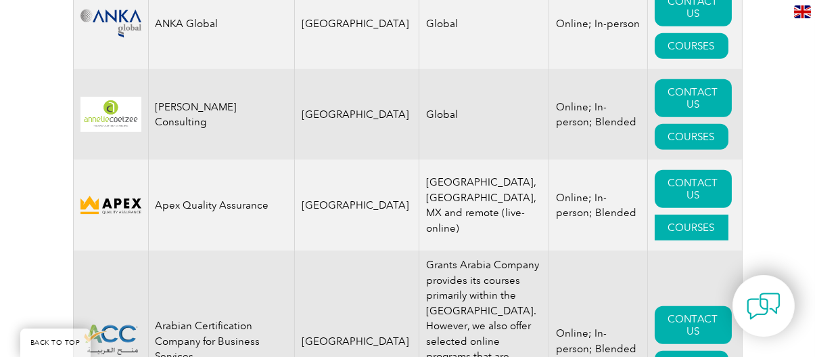
click at [666, 214] on link "COURSES" at bounding box center [692, 227] width 74 height 26
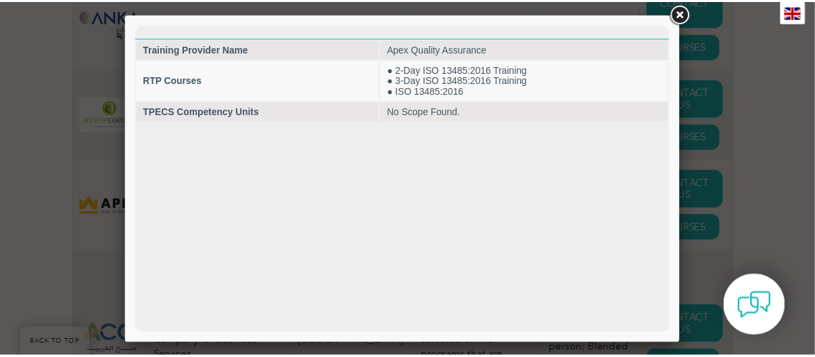
scroll to position [0, 0]
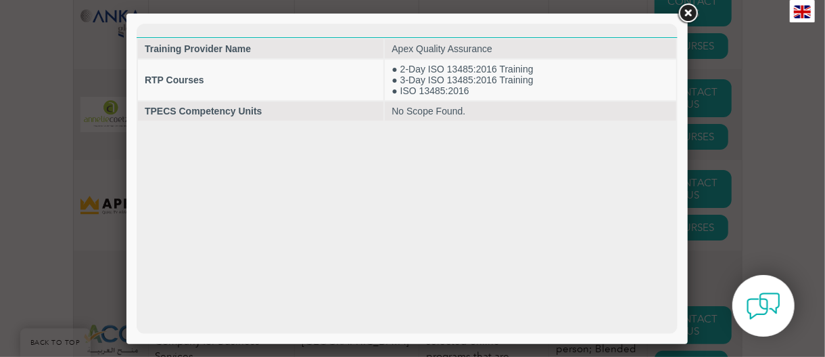
click at [685, 11] on link at bounding box center [688, 13] width 24 height 24
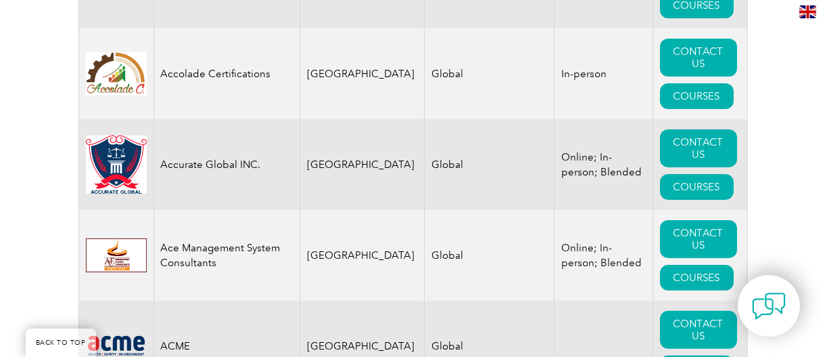
scroll to position [953, 0]
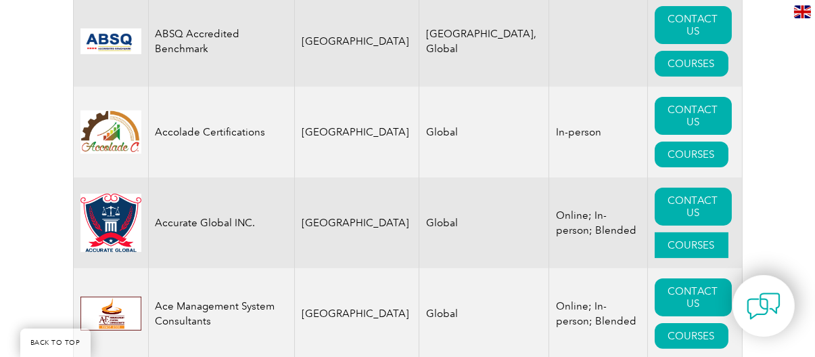
click at [670, 233] on link "COURSES" at bounding box center [692, 245] width 74 height 26
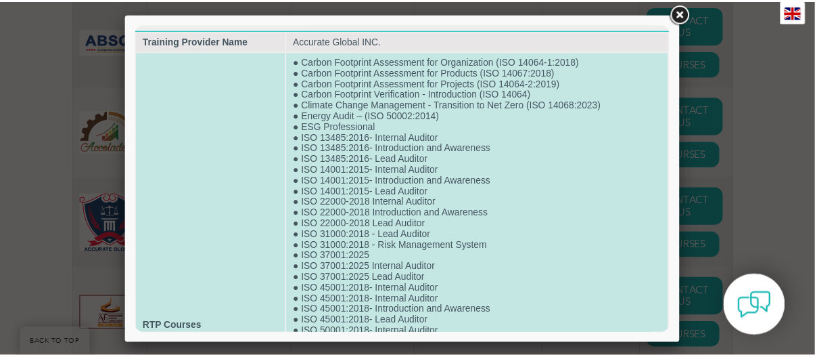
scroll to position [0, 0]
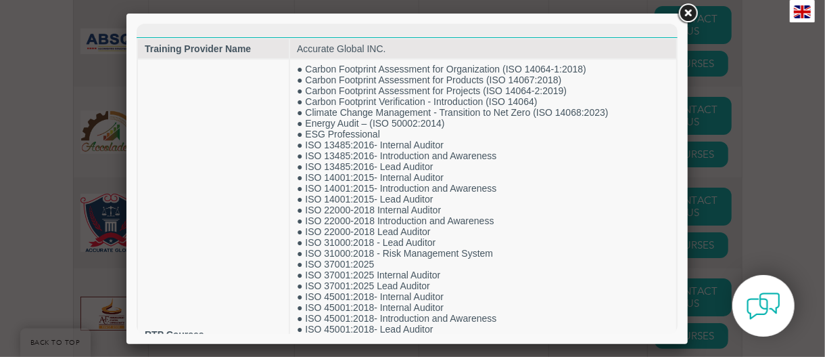
click at [686, 12] on link at bounding box center [688, 13] width 24 height 24
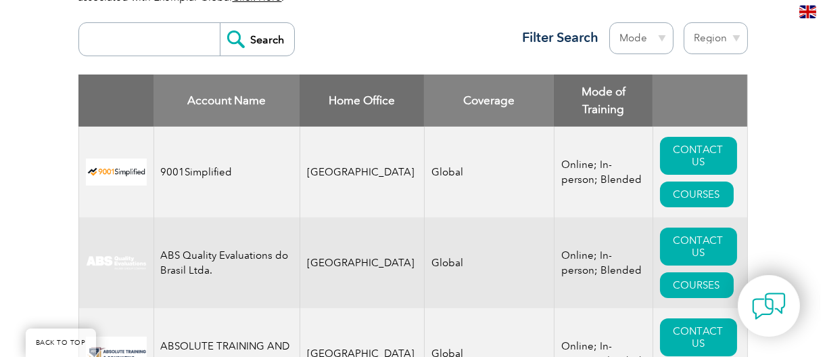
scroll to position [547, 0]
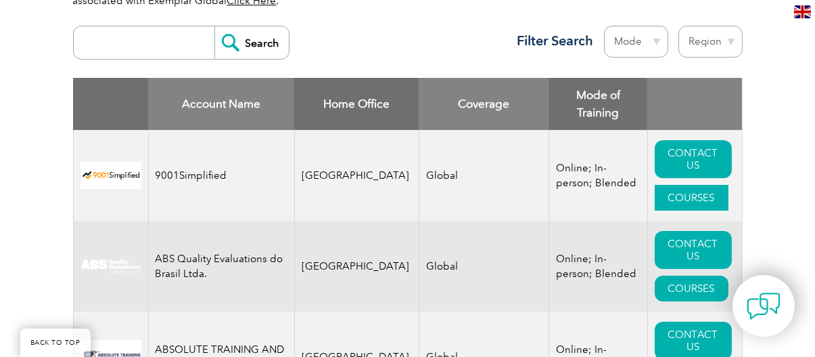
click at [656, 185] on link "COURSES" at bounding box center [692, 198] width 74 height 26
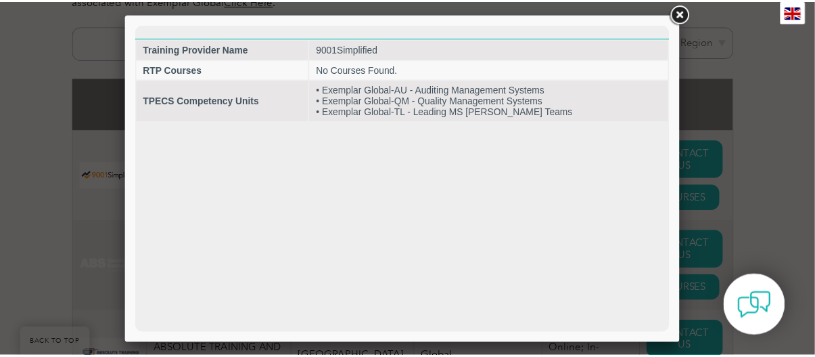
scroll to position [0, 0]
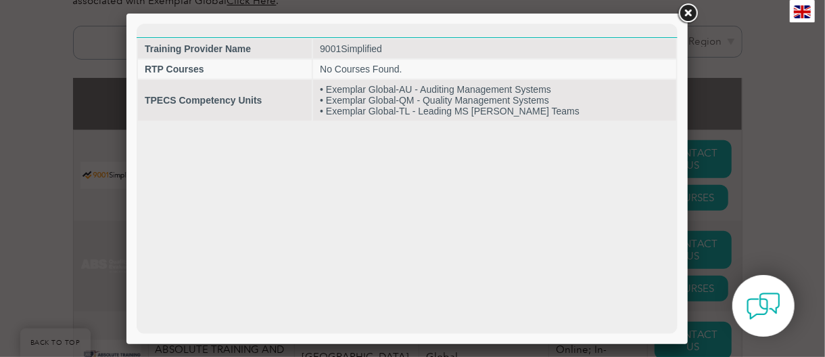
click at [687, 16] on link at bounding box center [688, 13] width 24 height 24
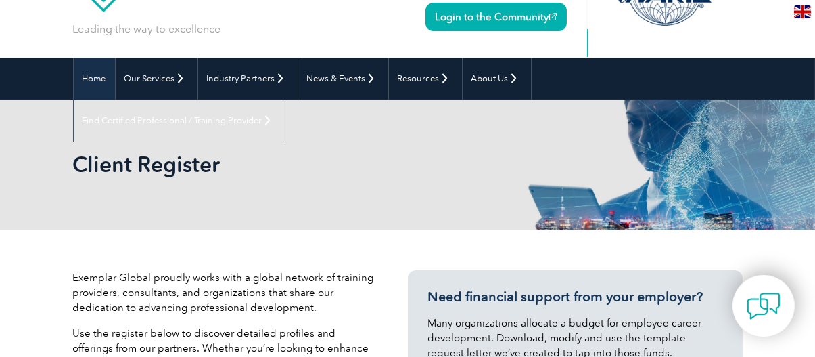
scroll to position [5, 0]
